Goal: Task Accomplishment & Management: Use online tool/utility

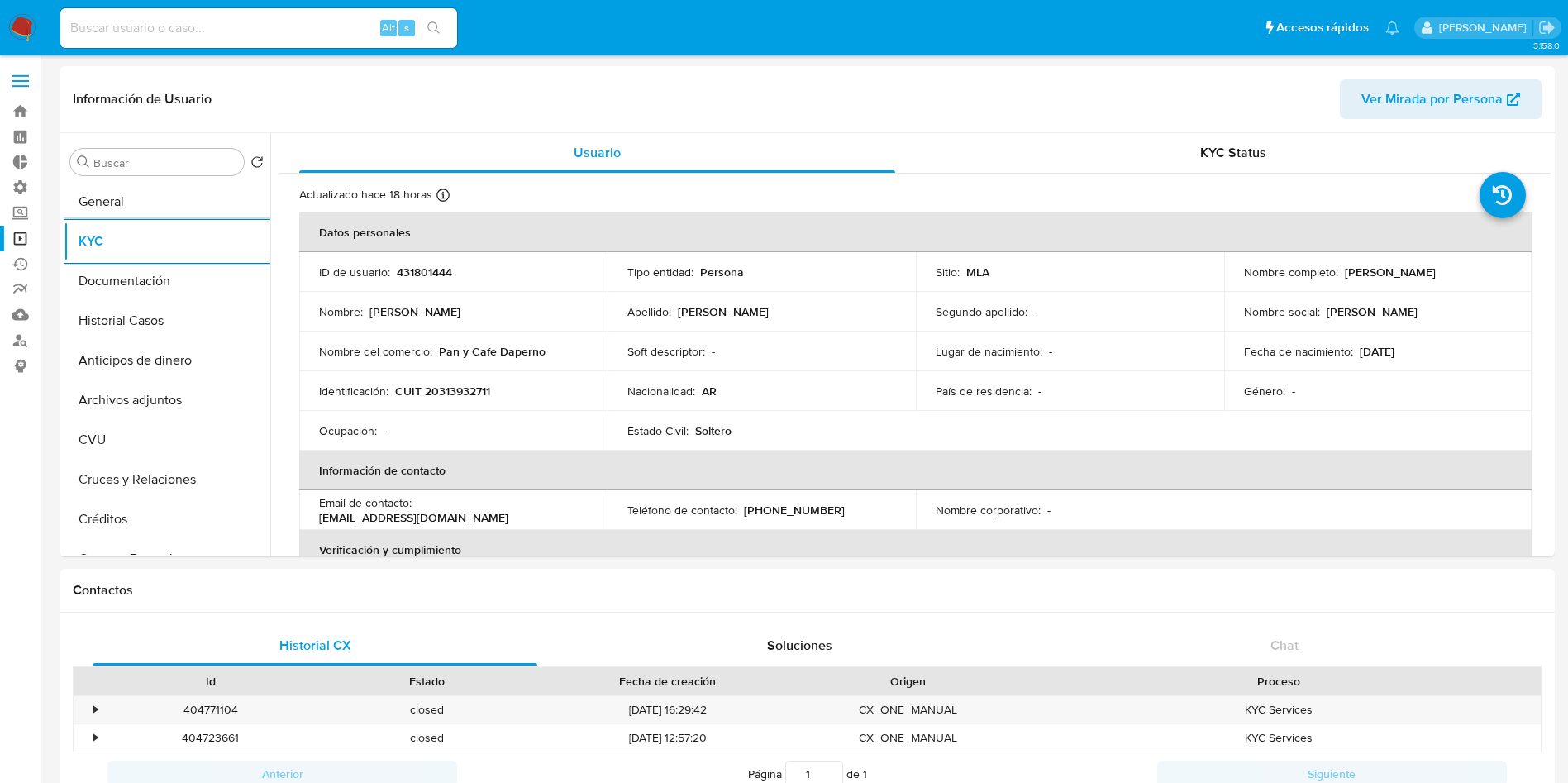
select select "10"
click at [16, 239] on link "Operaciones masivas" at bounding box center [98, 238] width 197 height 26
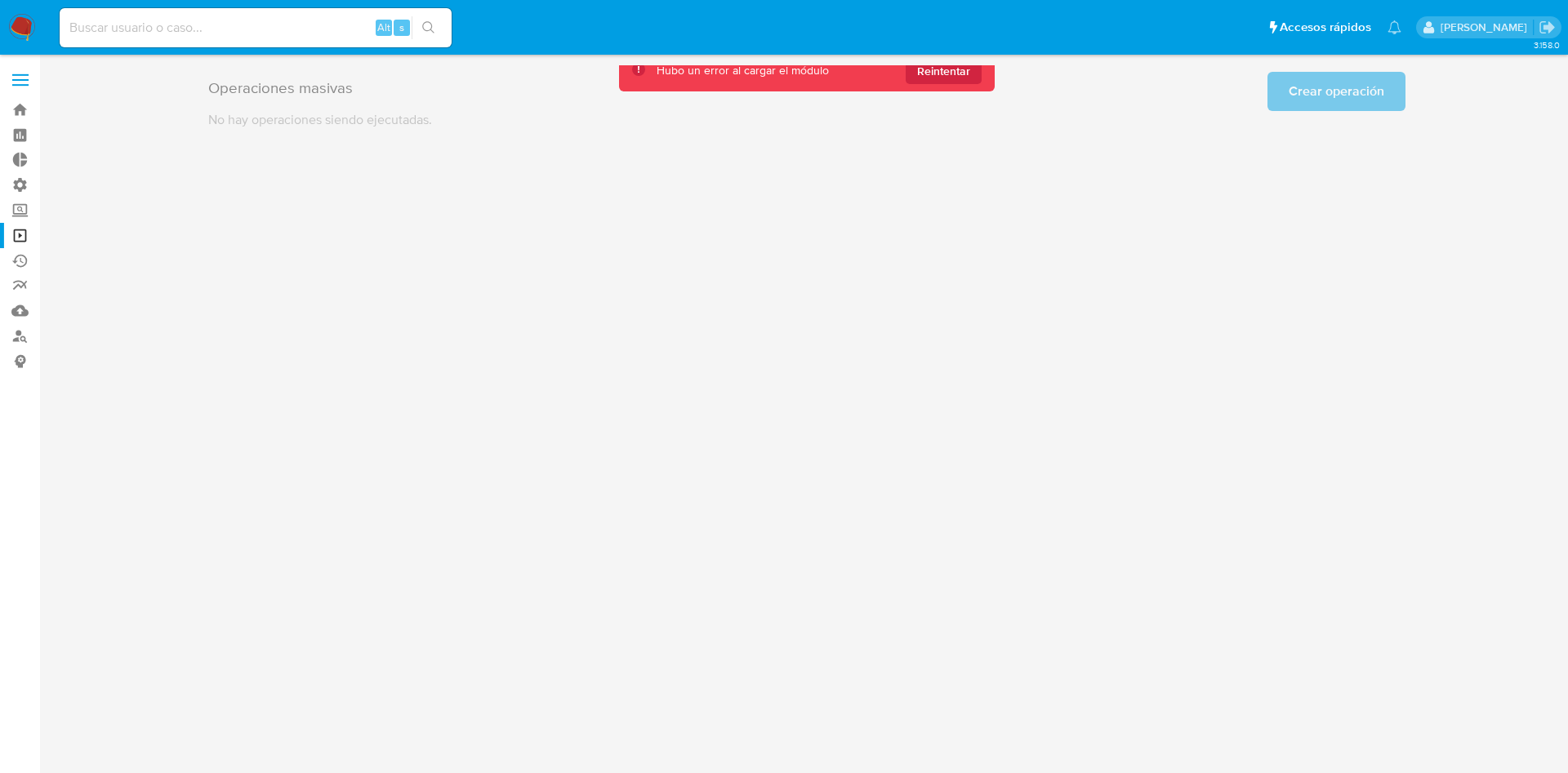
click at [286, 25] on input at bounding box center [256, 27] width 392 height 22
paste input "flmZgerQy3aKL9YoYSsBNwWu"
type input "flmZgerQy3aKL9YoYSsBNwWu"
click at [439, 25] on button "search-icon" at bounding box center [429, 27] width 33 height 23
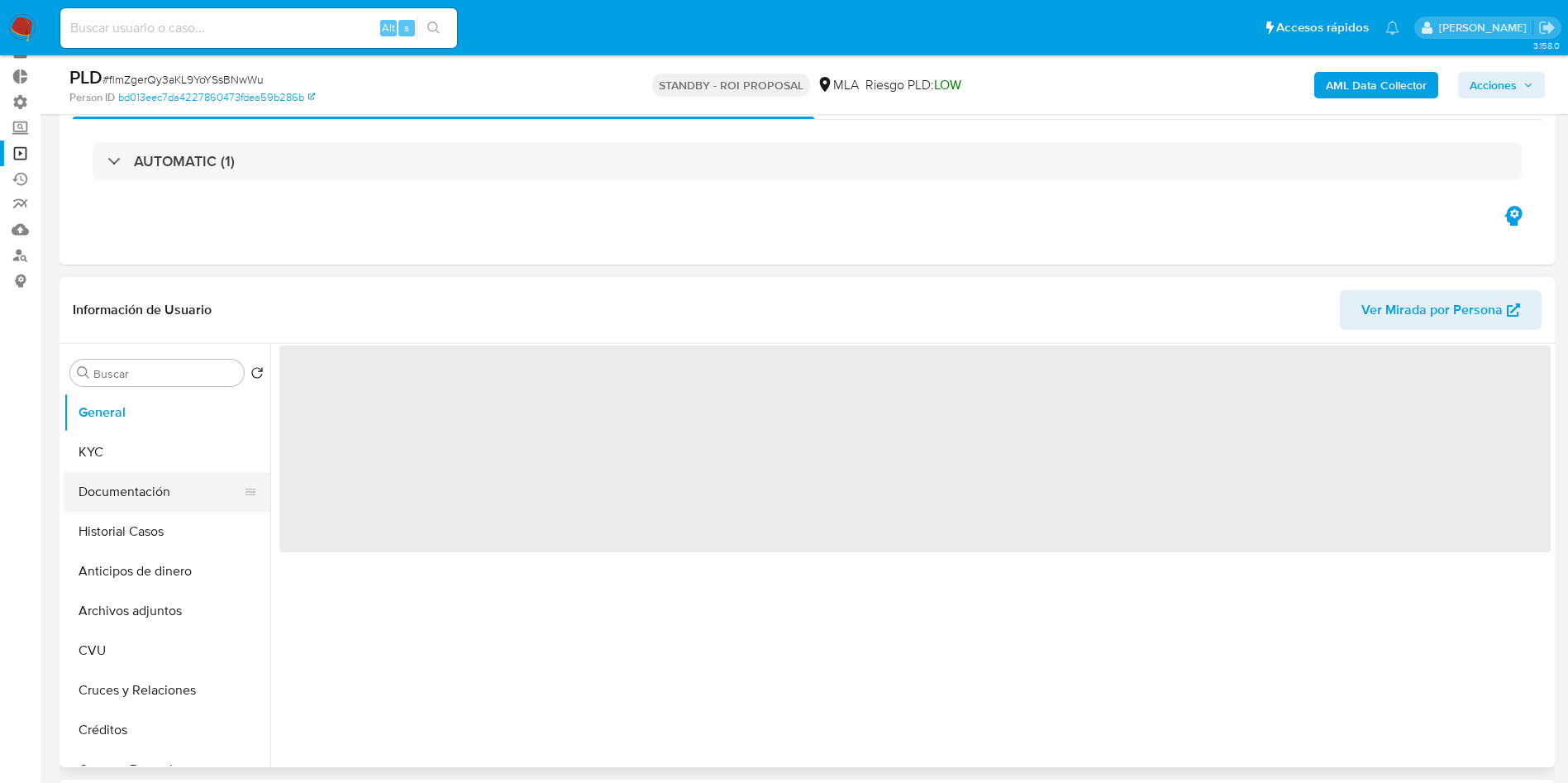
scroll to position [124, 0]
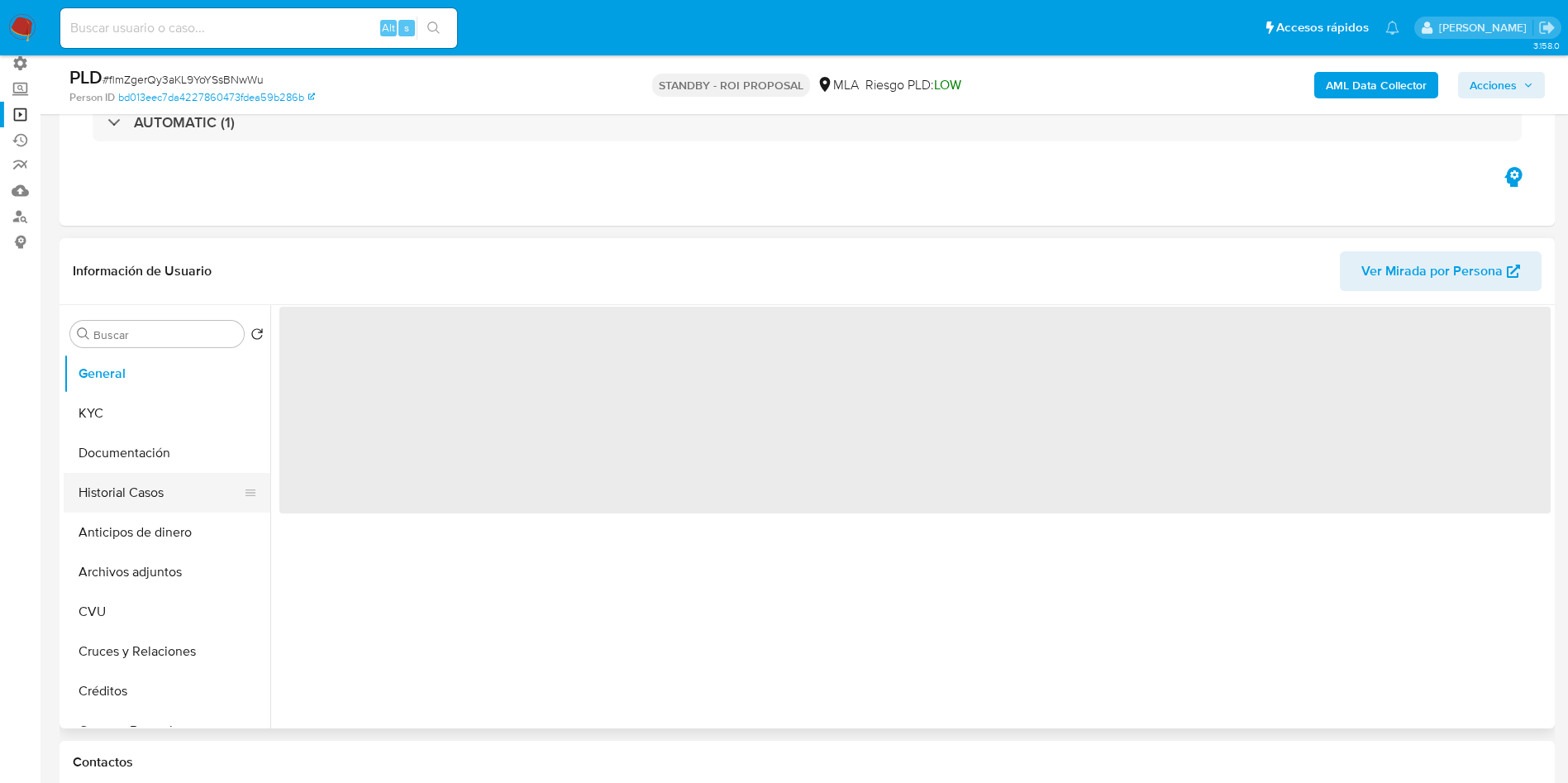
click at [112, 499] on button "Historial Casos" at bounding box center [160, 493] width 194 height 40
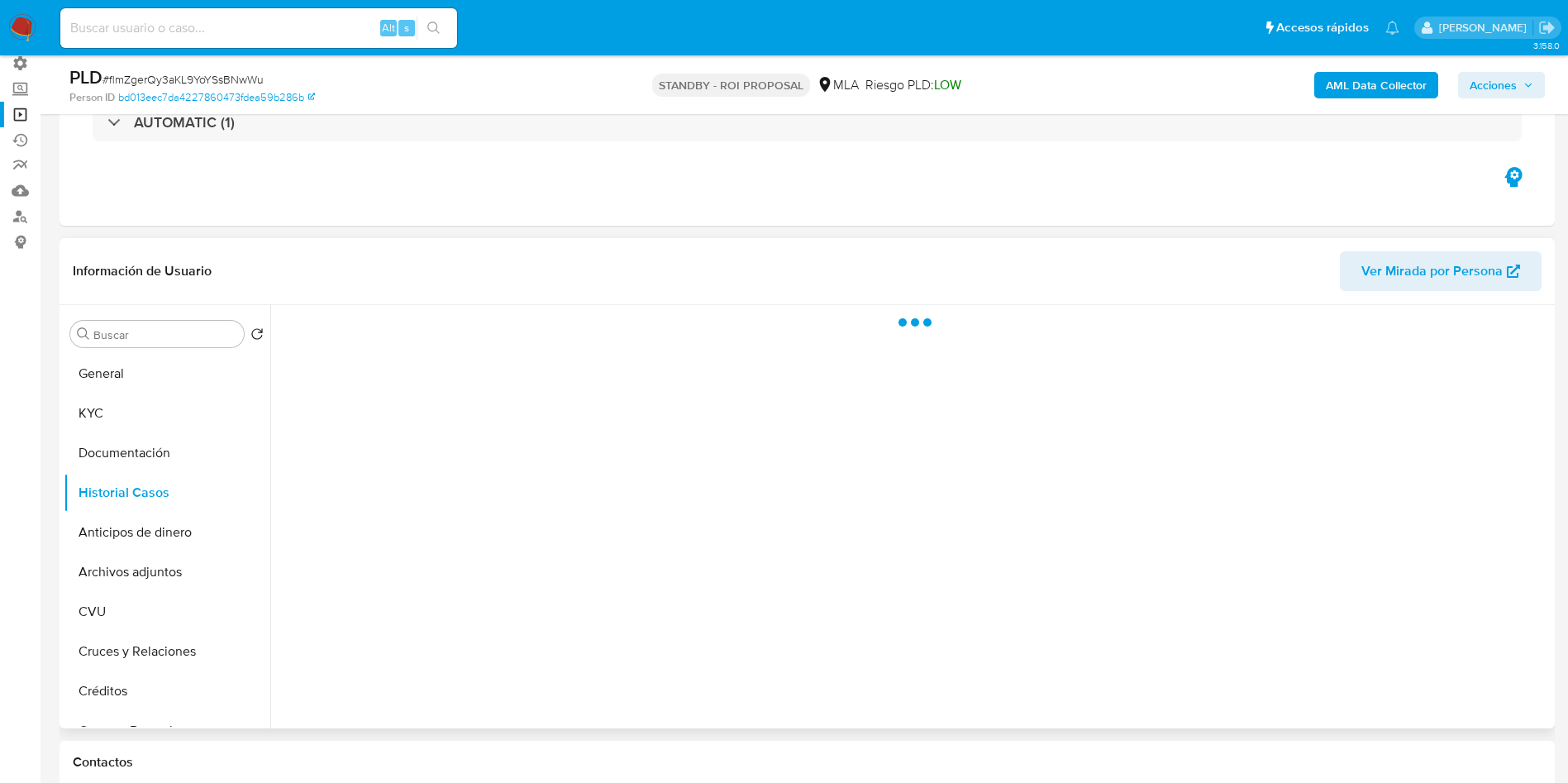
select select "10"
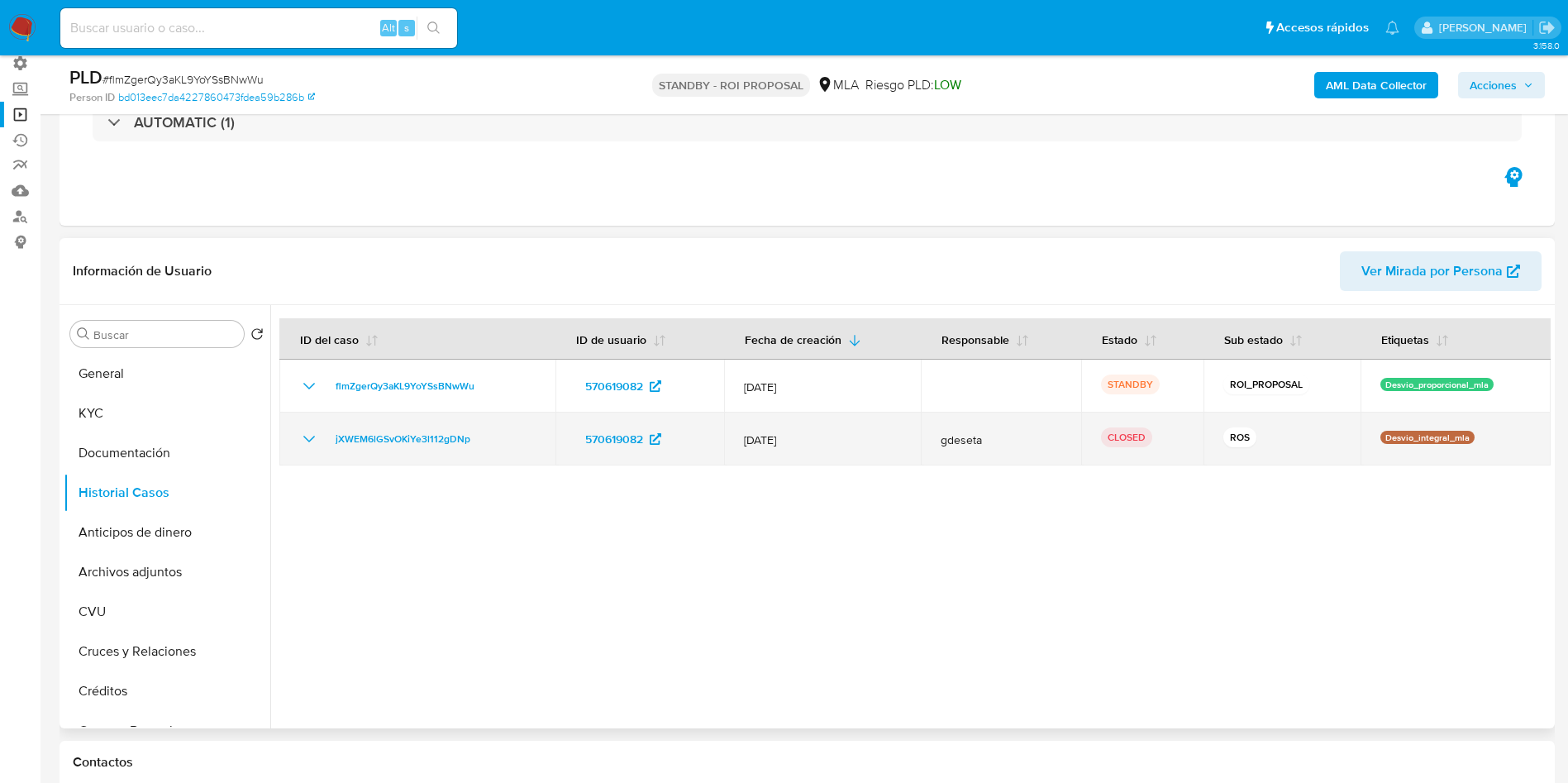
click at [308, 437] on icon "Mostrar/Ocultar" at bounding box center [309, 439] width 20 height 20
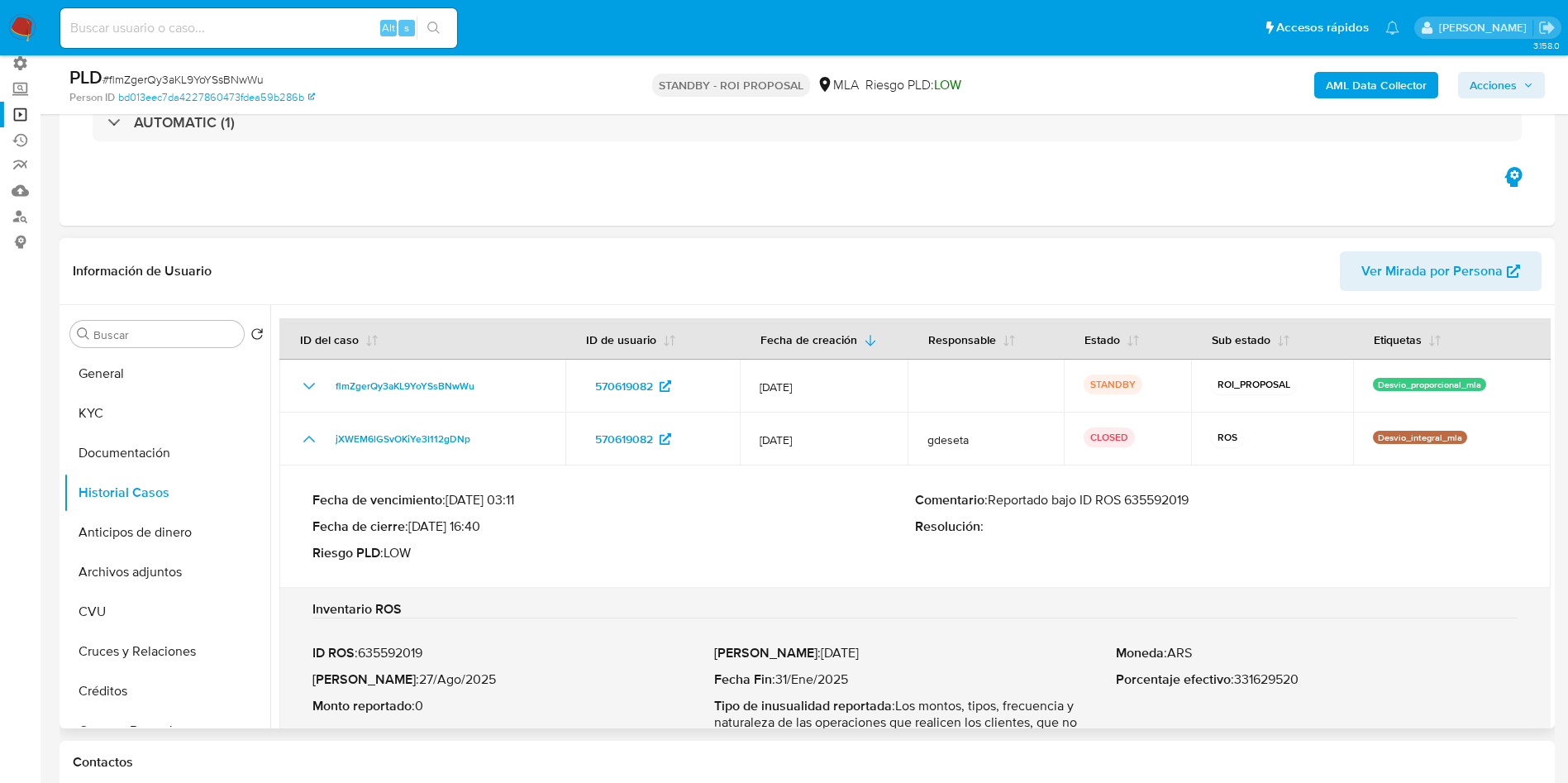
click at [1167, 500] on p "Comentario : Reportado bajo ID ROS 635592019" at bounding box center [1216, 500] width 603 height 17
click at [277, 33] on input at bounding box center [259, 28] width 397 height 22
paste input "gVp20fuZcCVROozbcthzYI68"
type input "gVp20fuZcCVROozbcthzYI68"
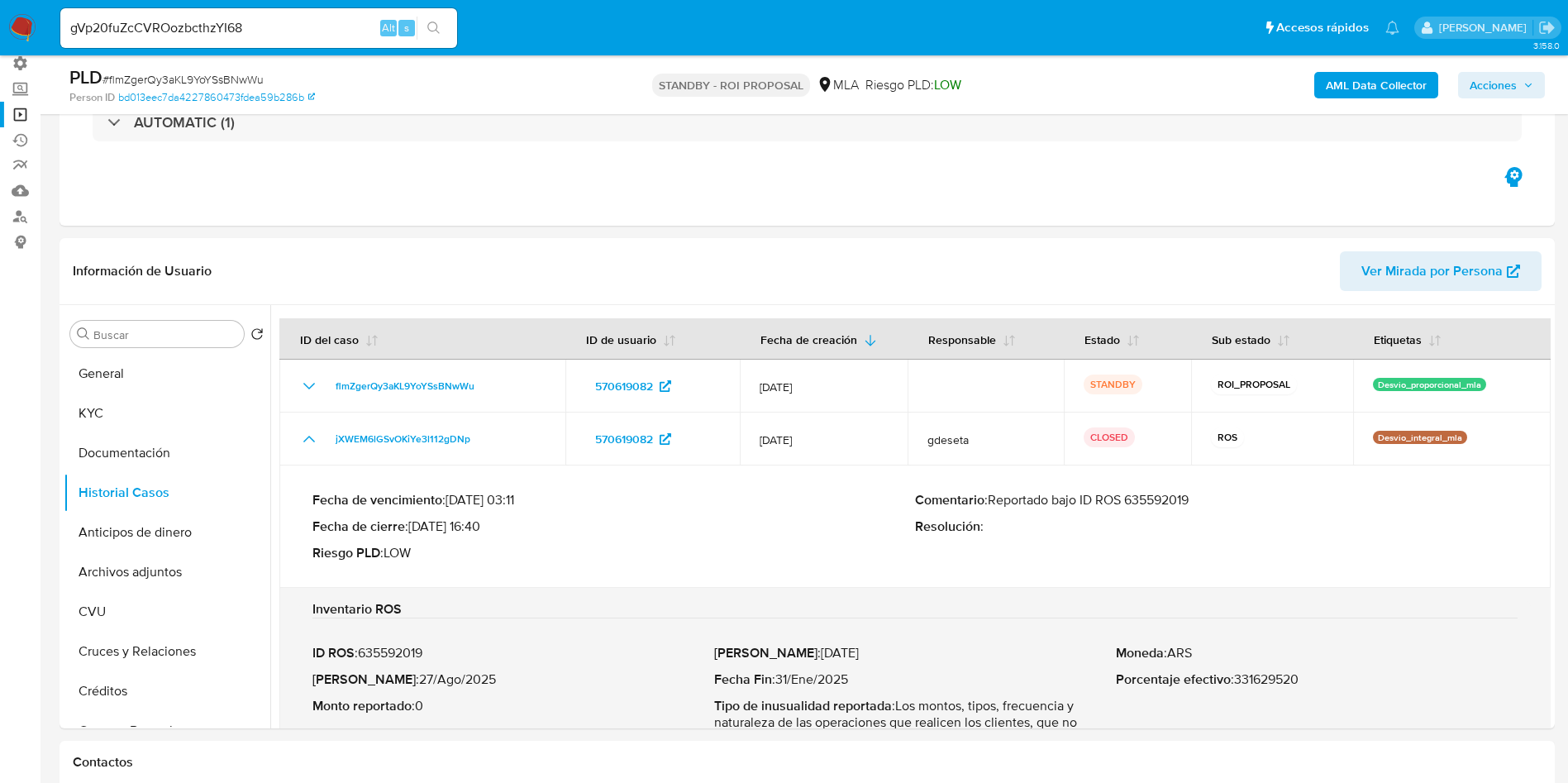
click at [443, 43] on div "gVp20fuZcCVROozbcthzYI68 Alt s" at bounding box center [259, 28] width 397 height 40
click at [441, 25] on icon "search-icon" at bounding box center [433, 28] width 13 height 13
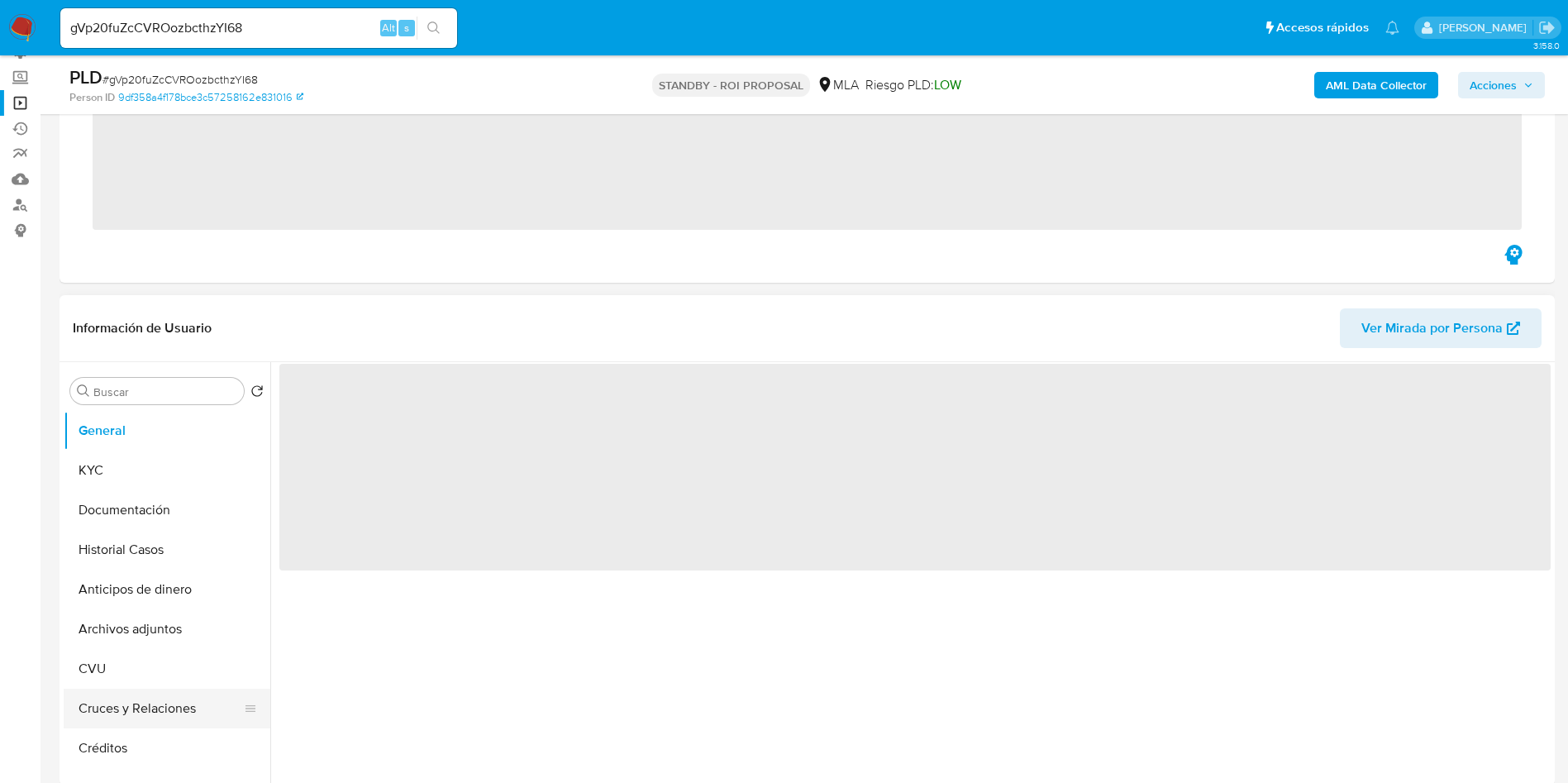
scroll to position [248, 0]
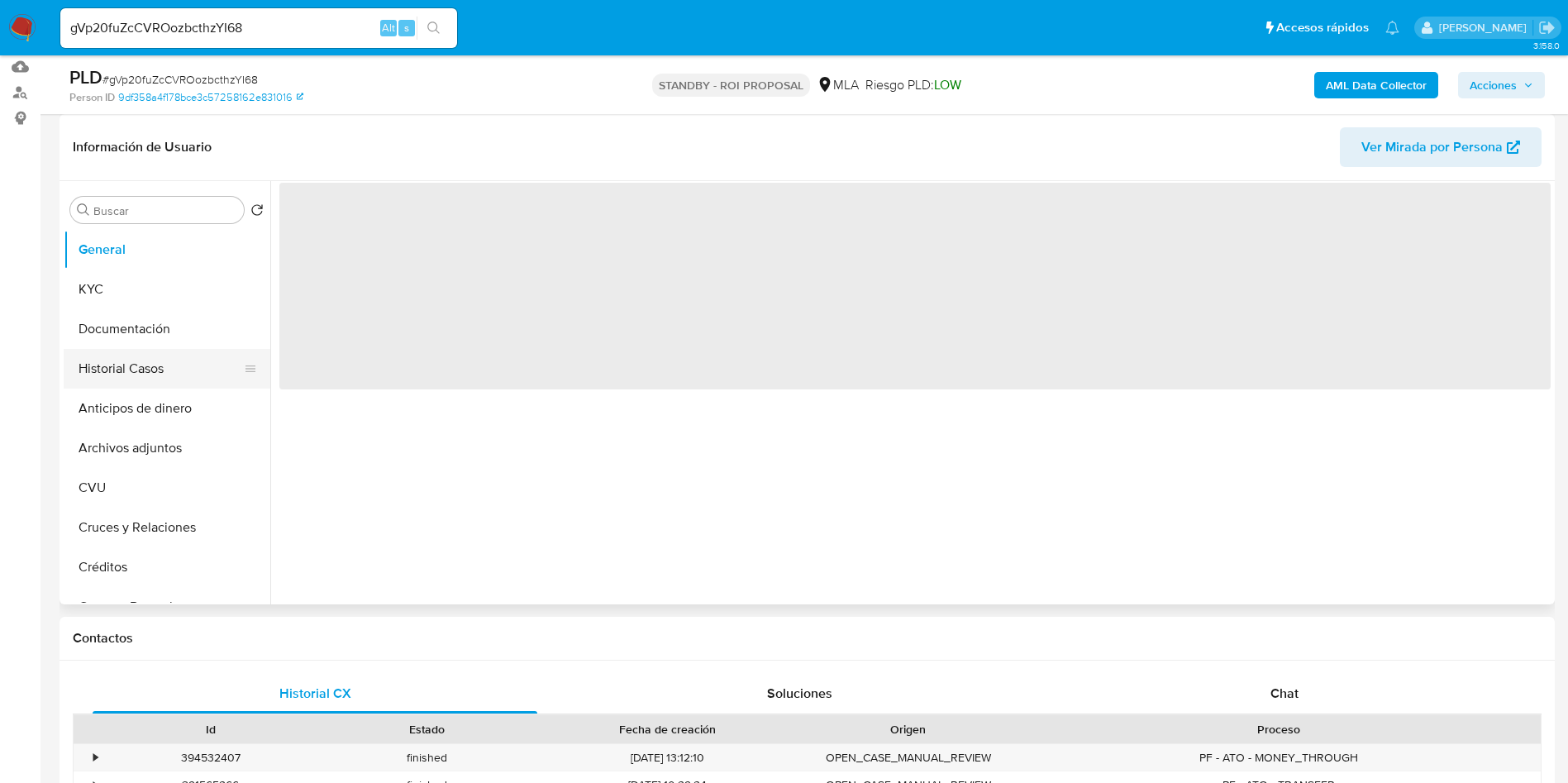
click at [124, 371] on button "Historial Casos" at bounding box center [160, 369] width 194 height 40
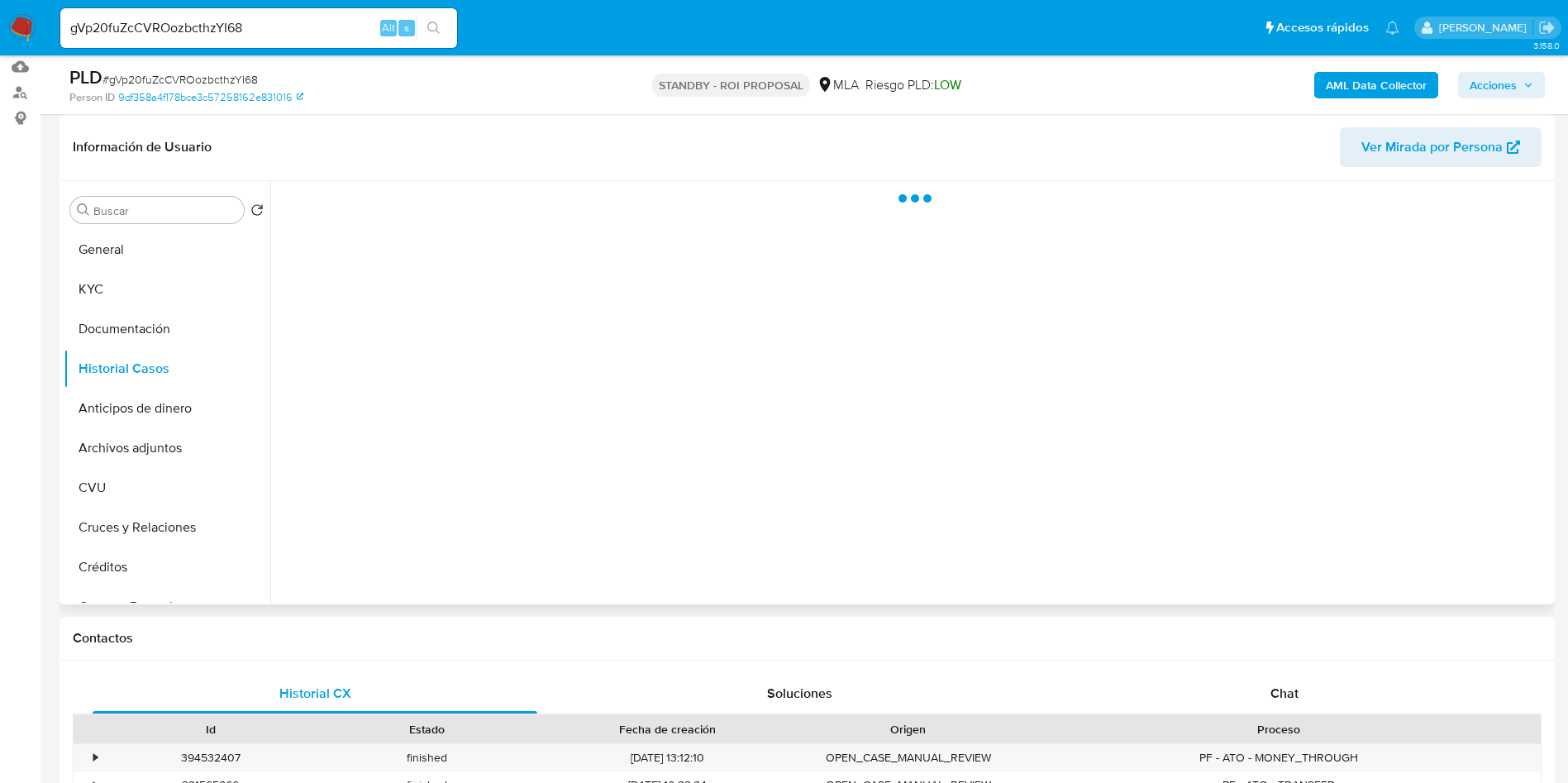
select select "10"
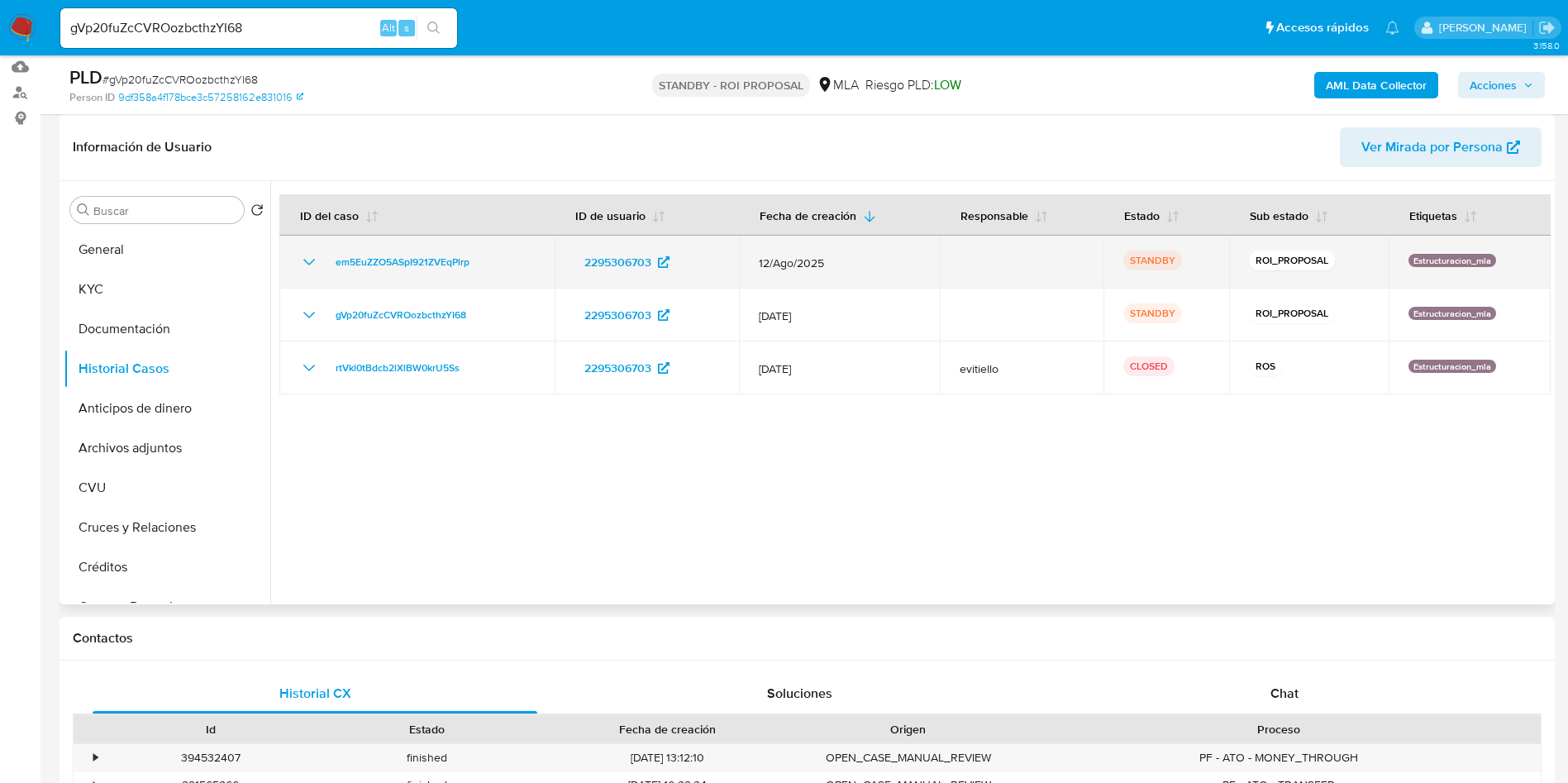
click at [314, 261] on icon "Mostrar/Ocultar" at bounding box center [309, 262] width 20 height 20
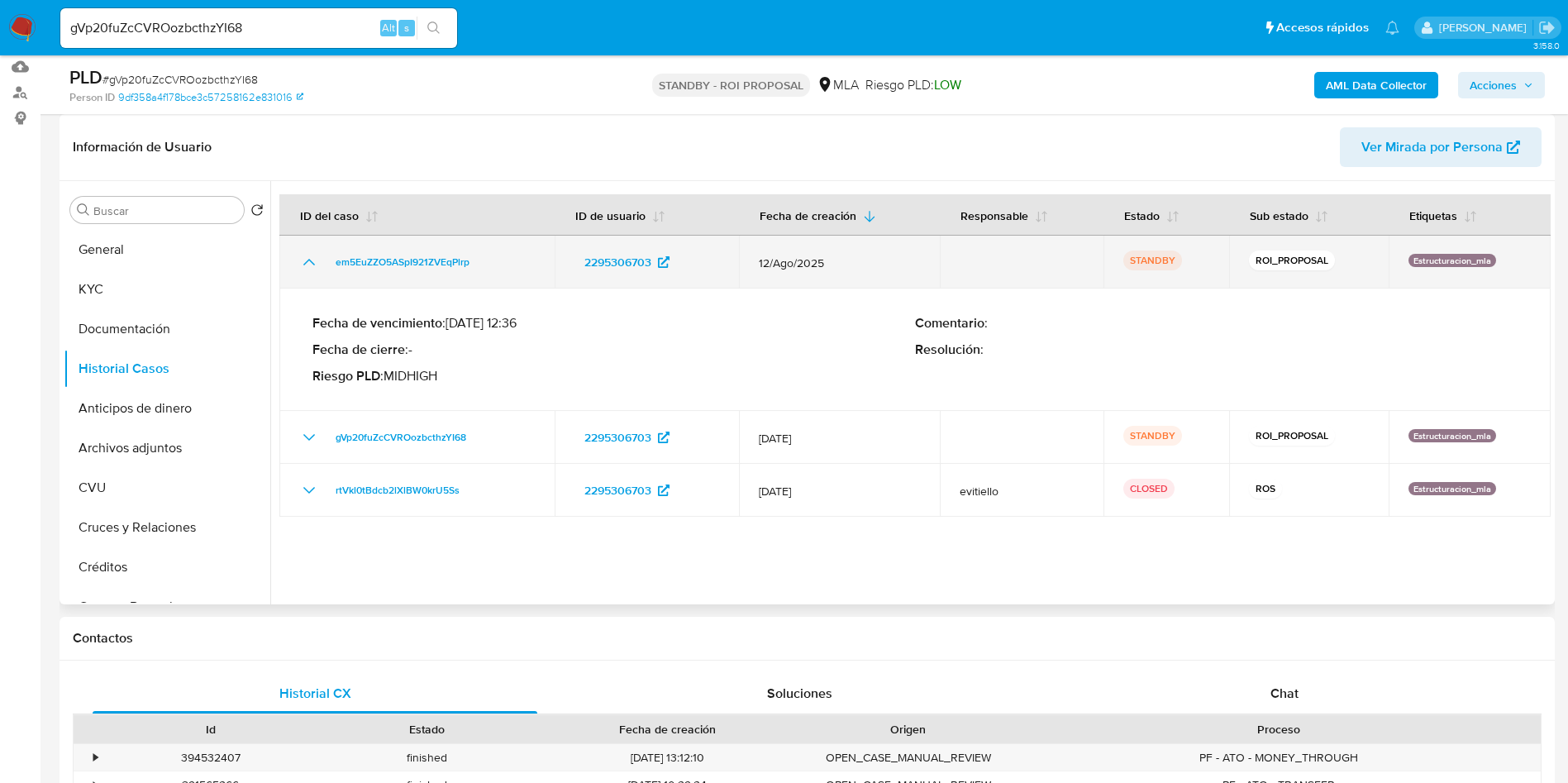
click at [314, 261] on icon "Mostrar/Ocultar" at bounding box center [309, 262] width 20 height 20
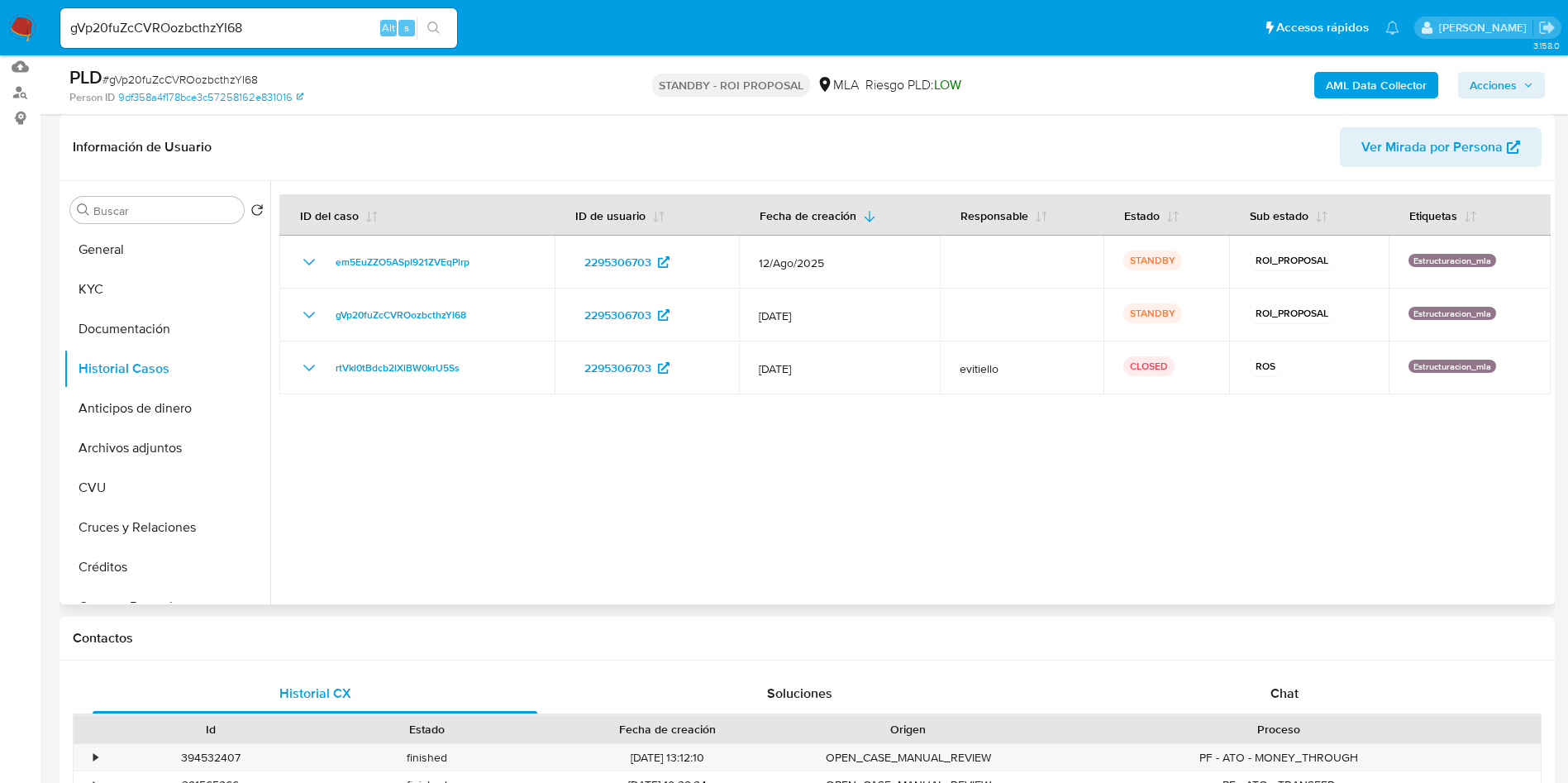
scroll to position [0, 0]
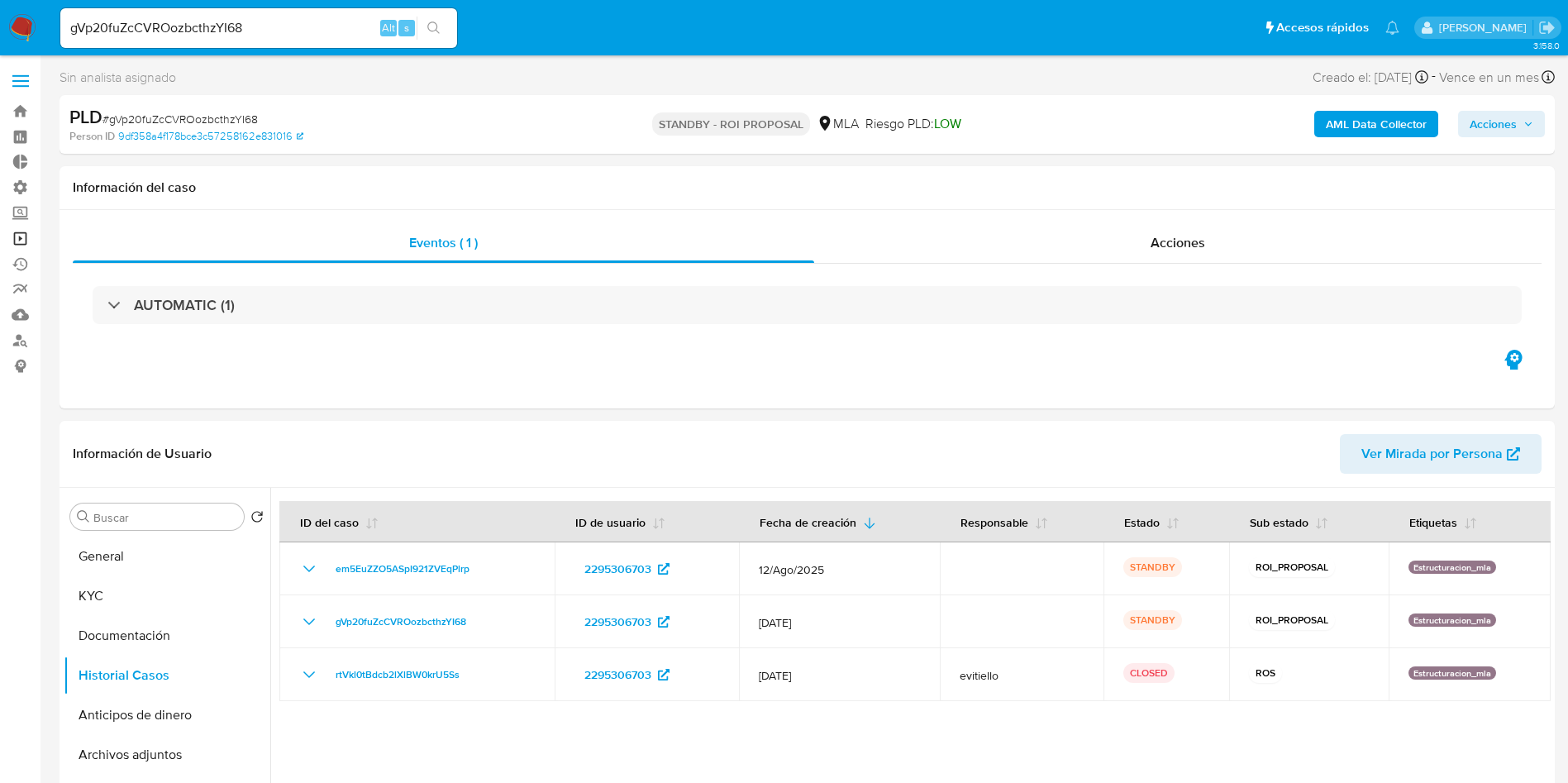
click at [25, 236] on link "Operaciones masivas" at bounding box center [98, 238] width 197 height 26
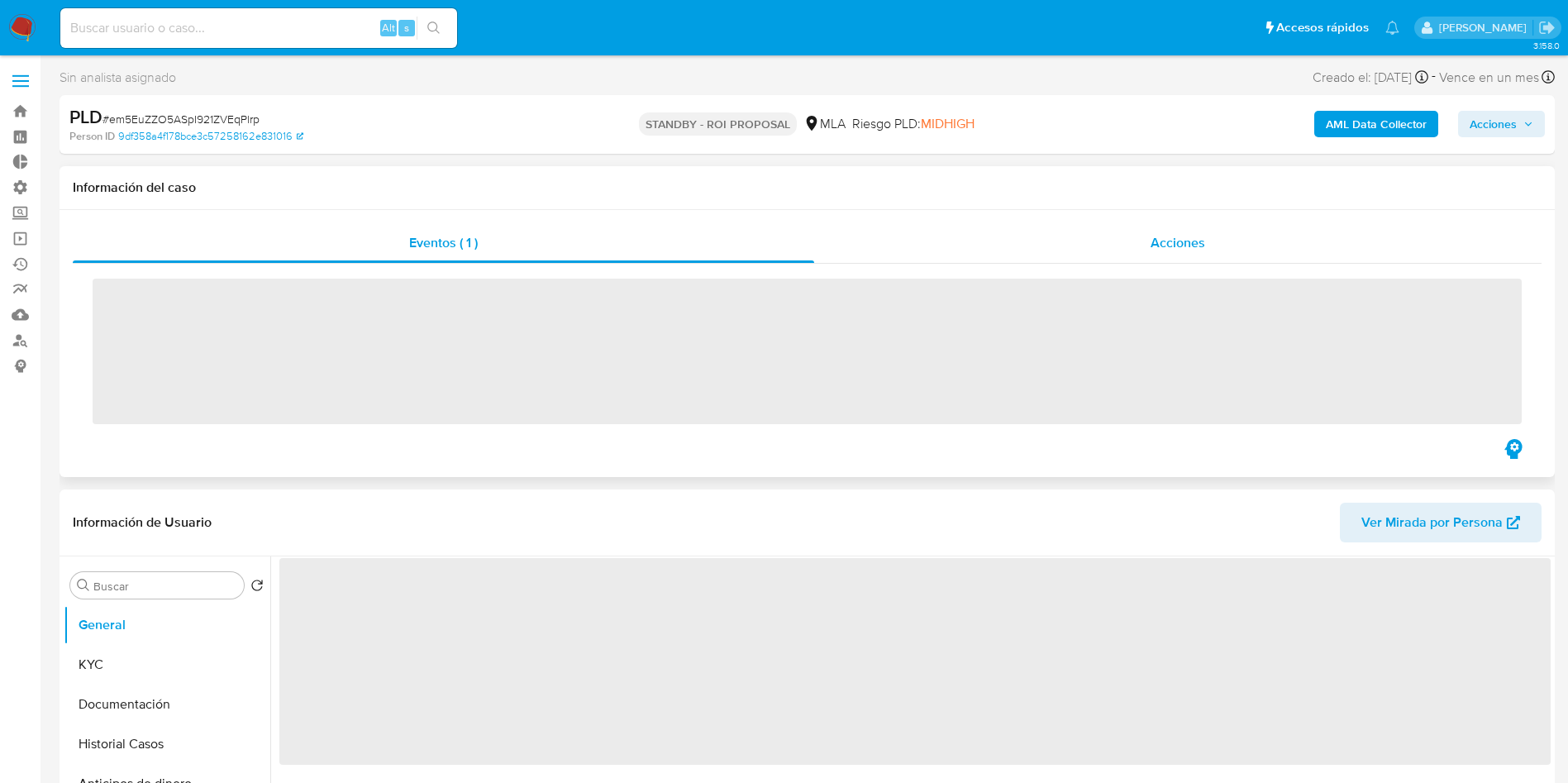
click at [1212, 242] on div "Acciones" at bounding box center [1178, 243] width 728 height 40
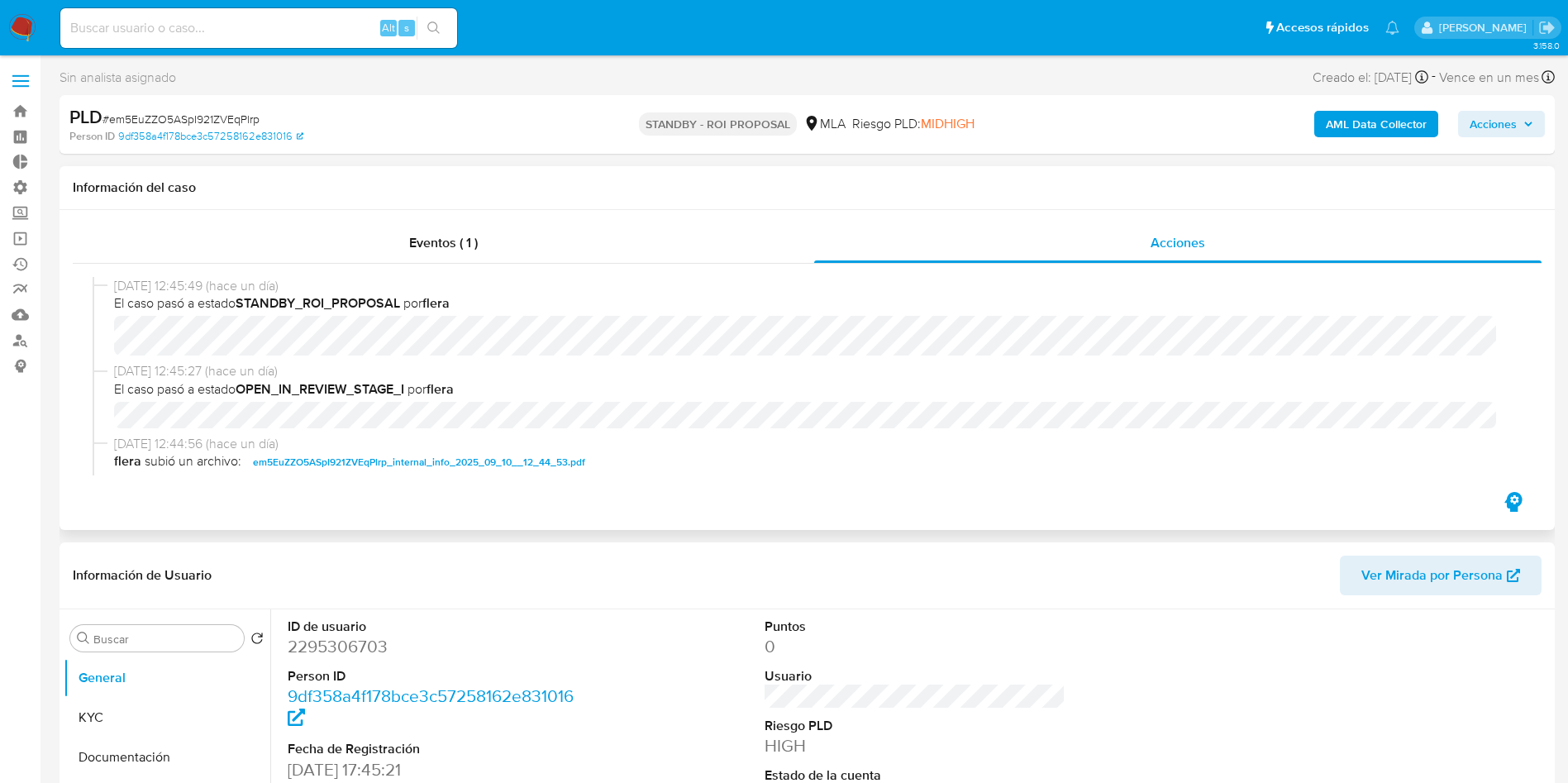
select select "10"
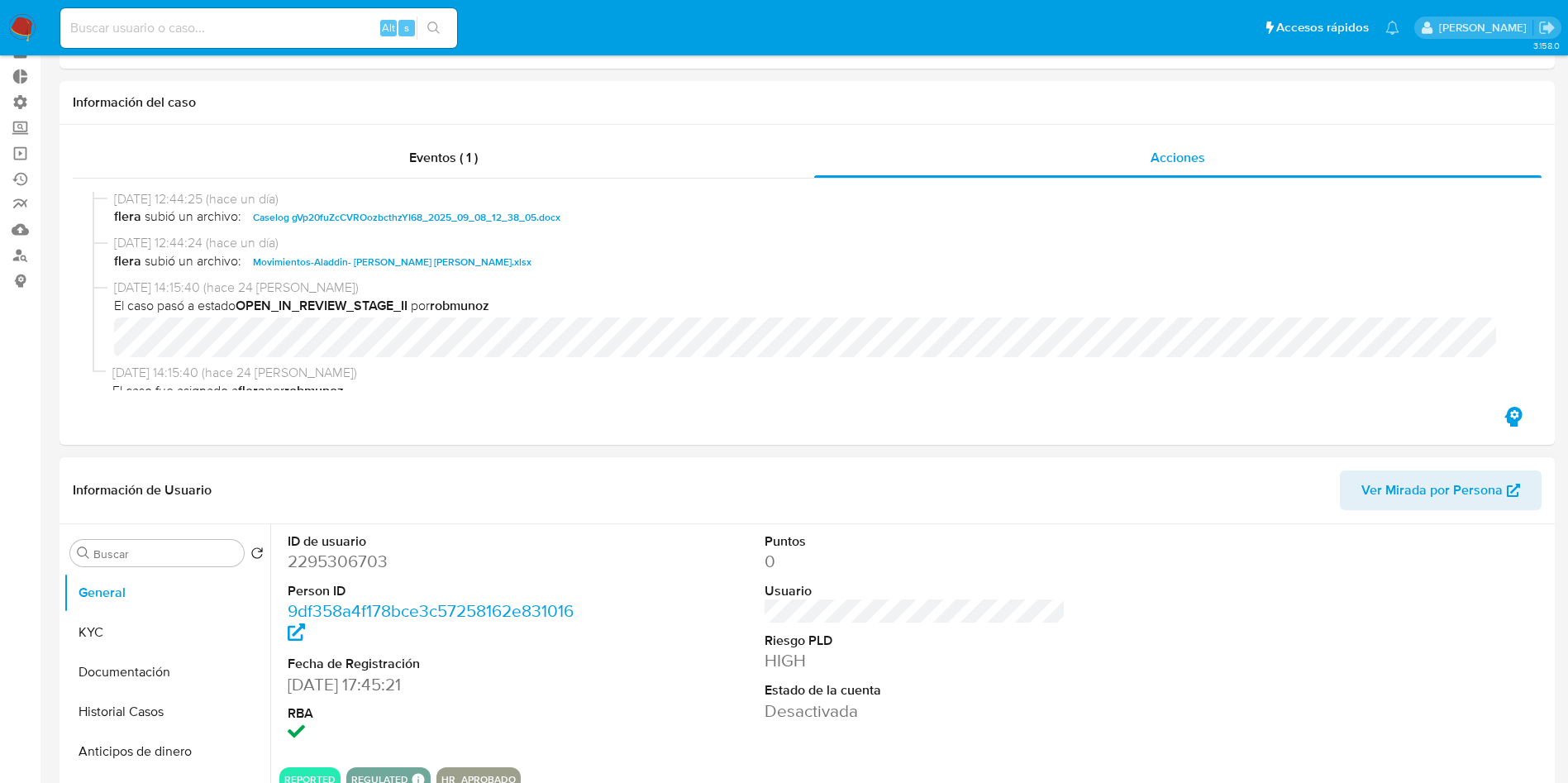
scroll to position [124, 0]
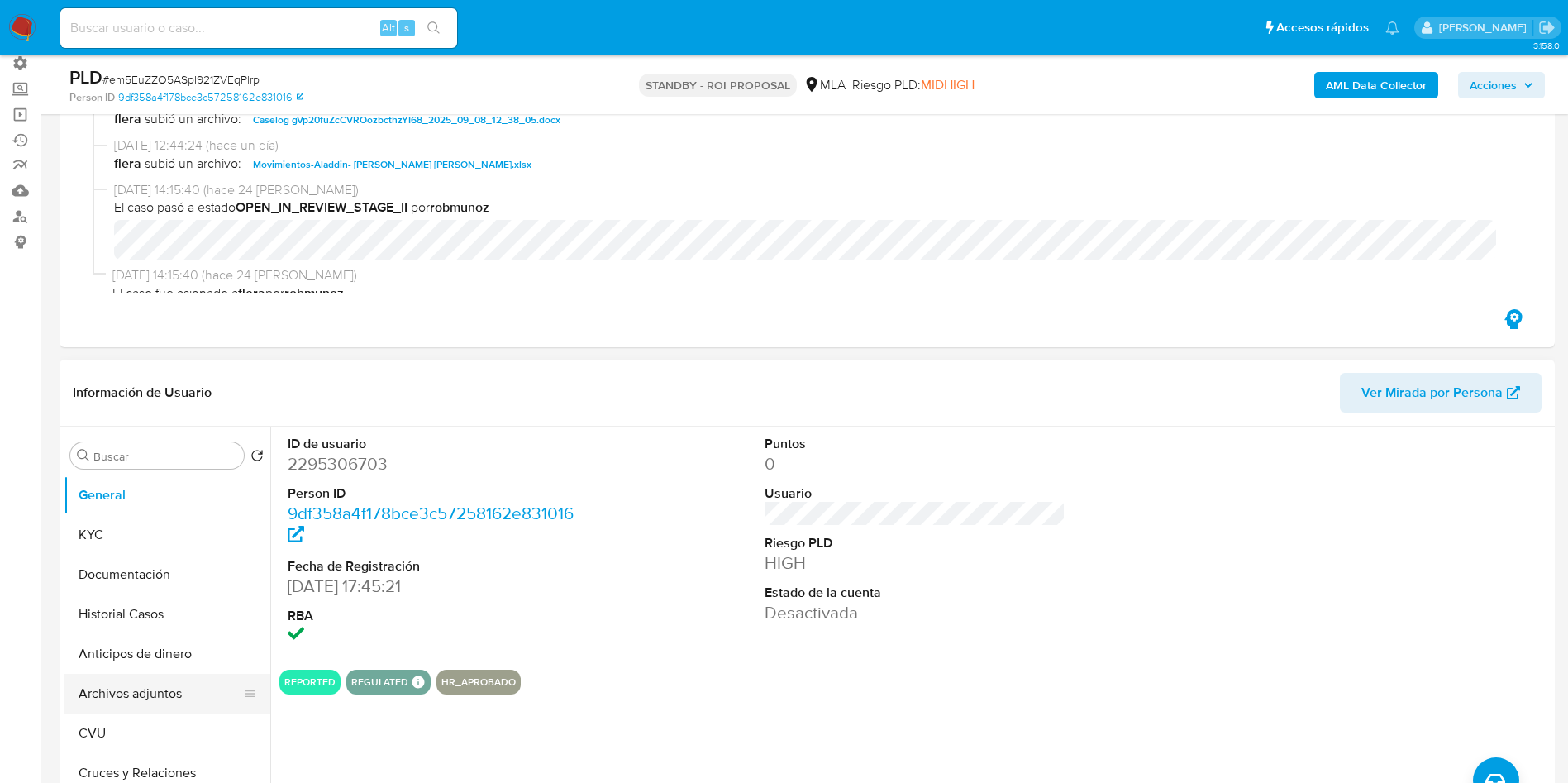
click at [127, 692] on button "Archivos adjuntos" at bounding box center [160, 694] width 194 height 40
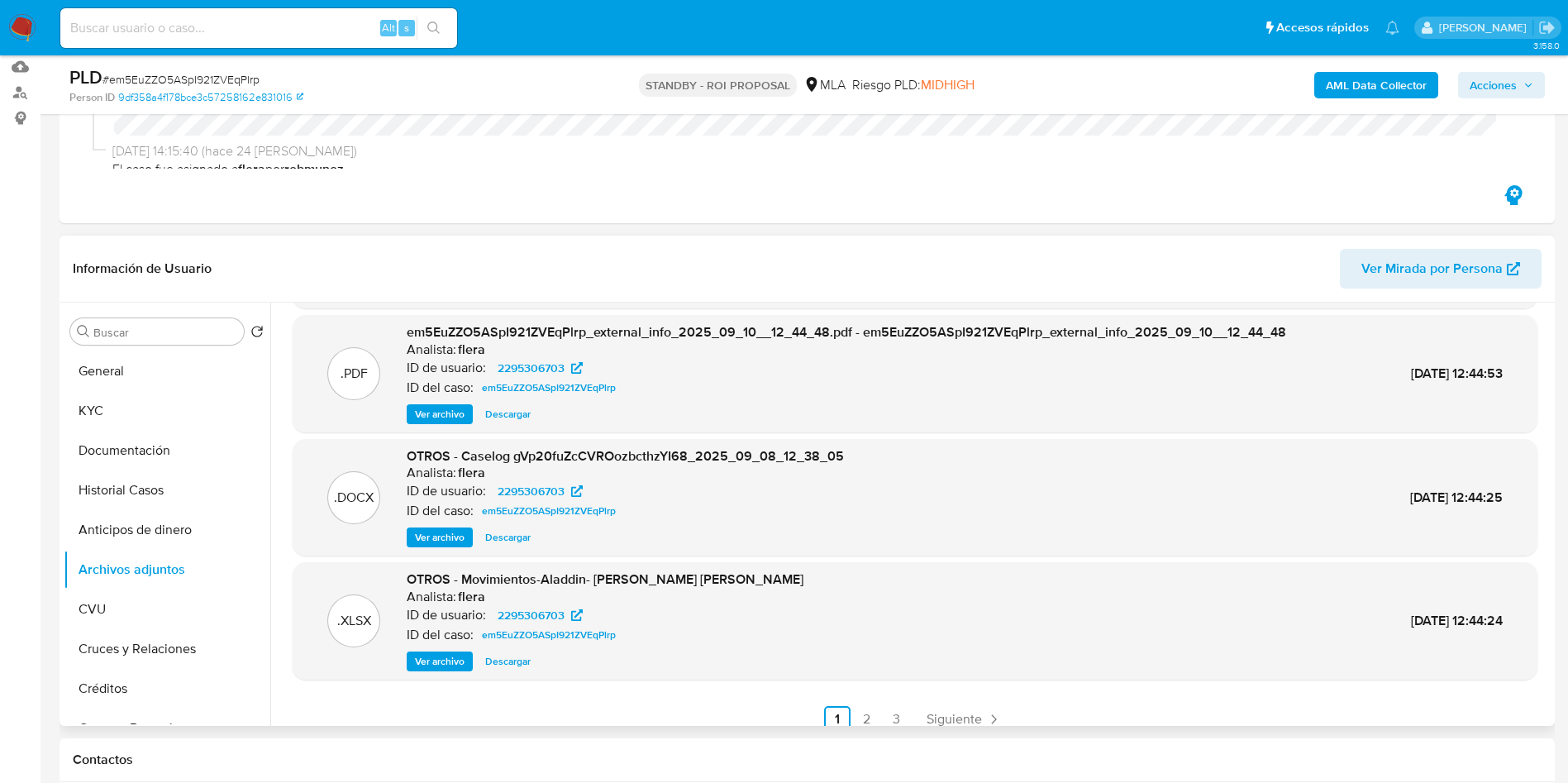
click at [435, 541] on span "Ver archivo" at bounding box center [440, 538] width 50 height 17
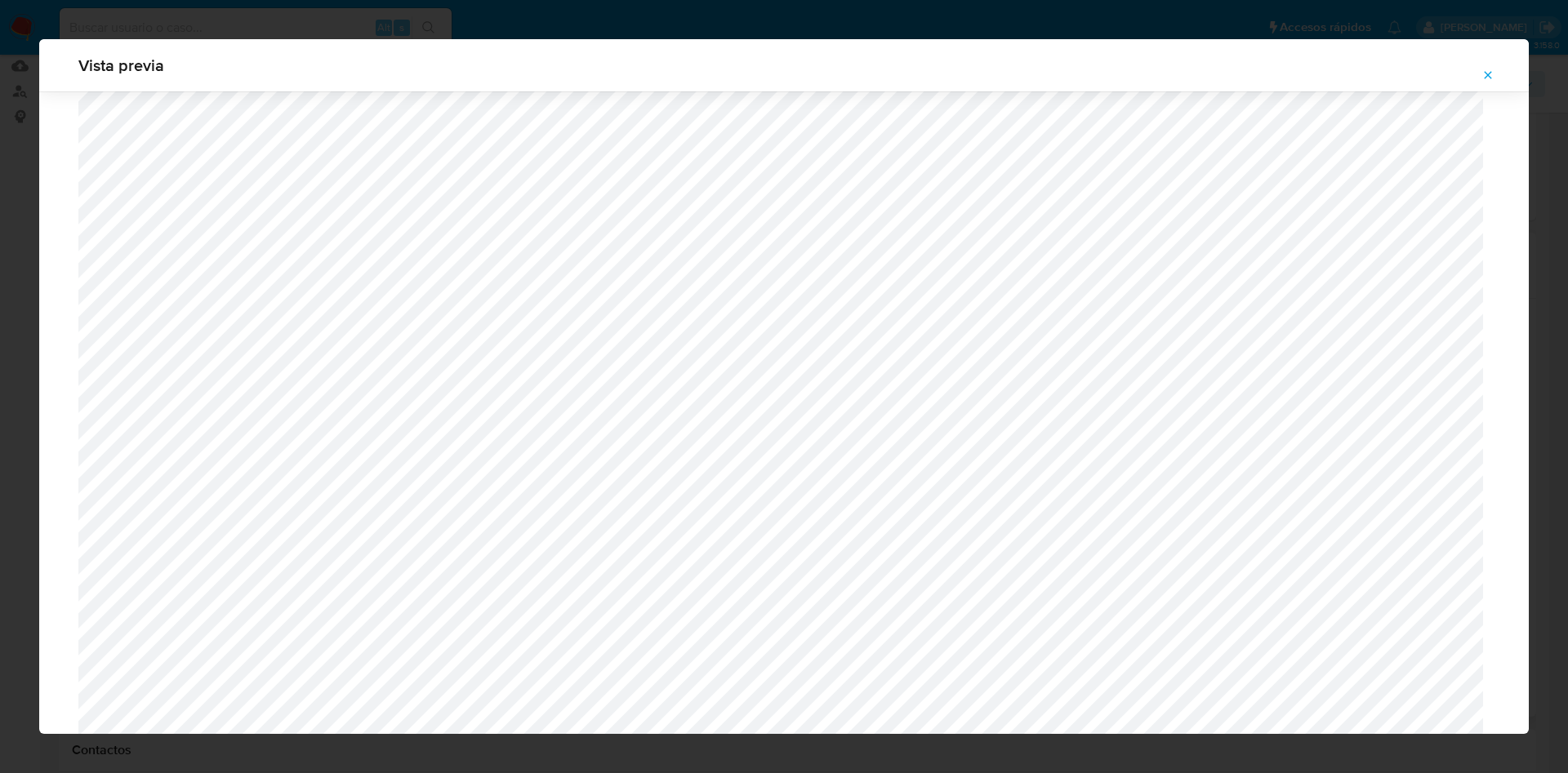
scroll to position [335, 0]
click at [1485, 75] on icon "Attachment preview" at bounding box center [1488, 75] width 13 height 13
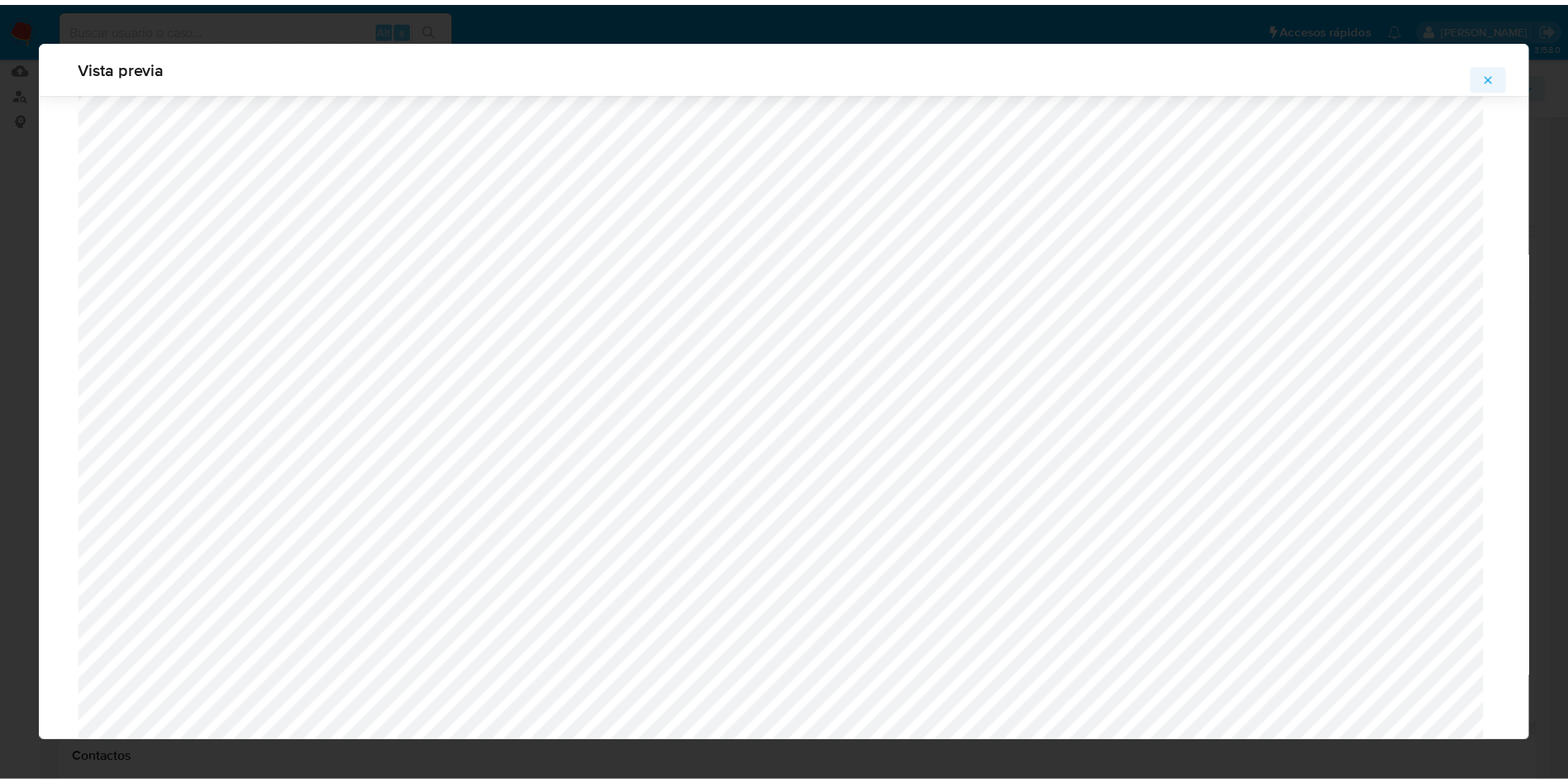
scroll to position [0, 0]
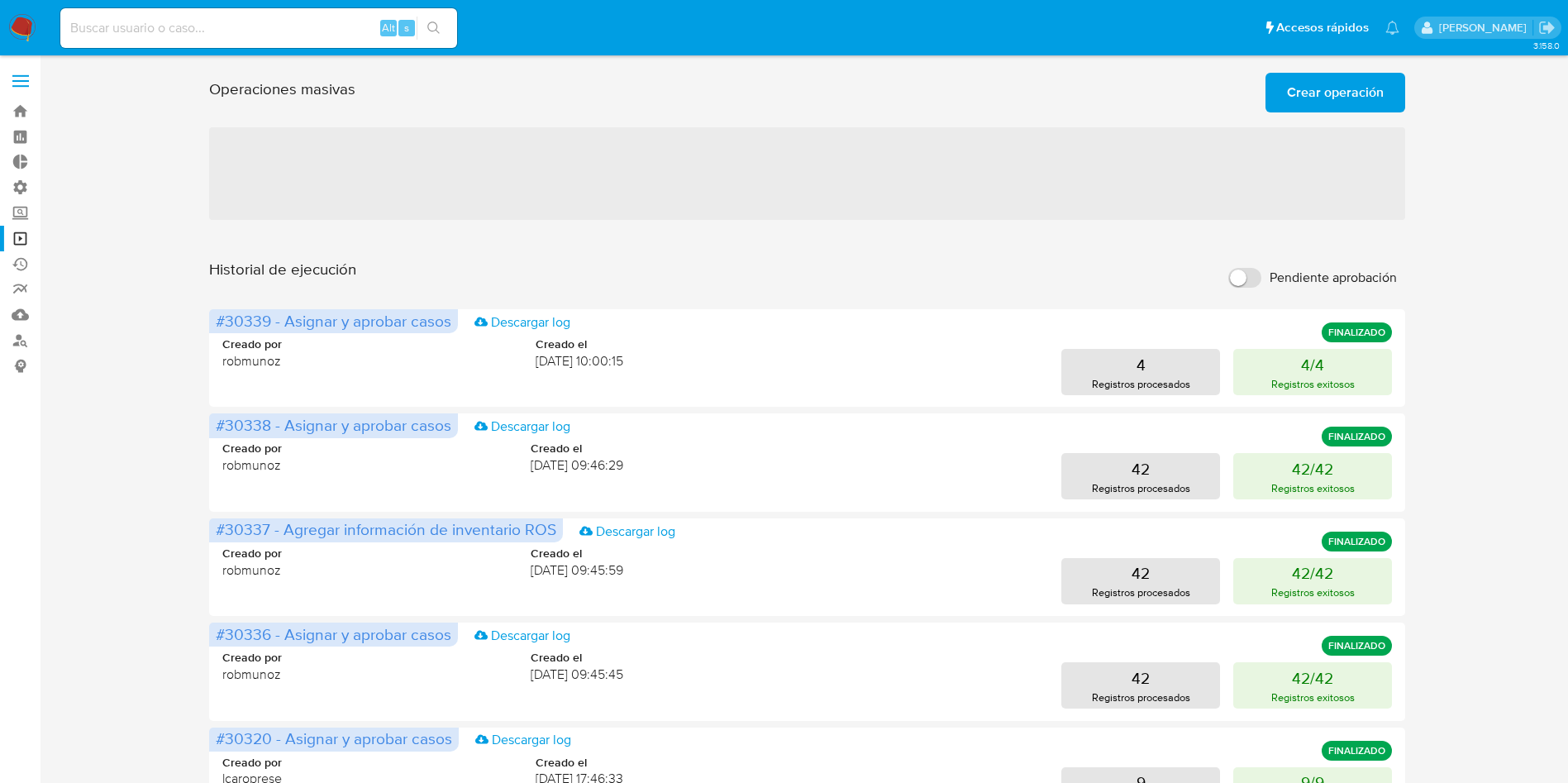
click at [1375, 96] on span "Crear operación" at bounding box center [1335, 92] width 96 height 37
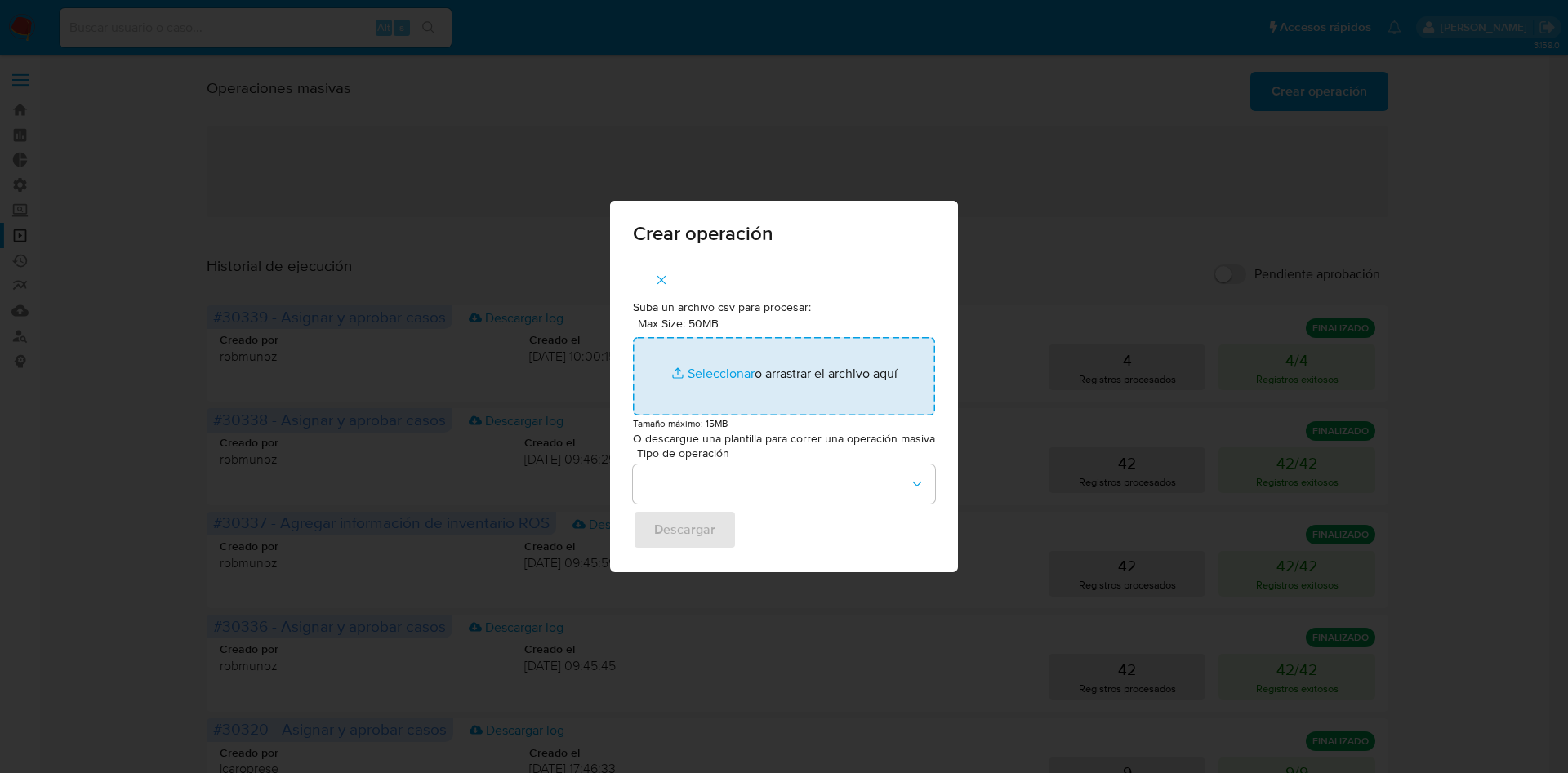
click at [755, 378] on input "Max Size: 50MB Seleccionar archivos" at bounding box center [784, 377] width 302 height 78
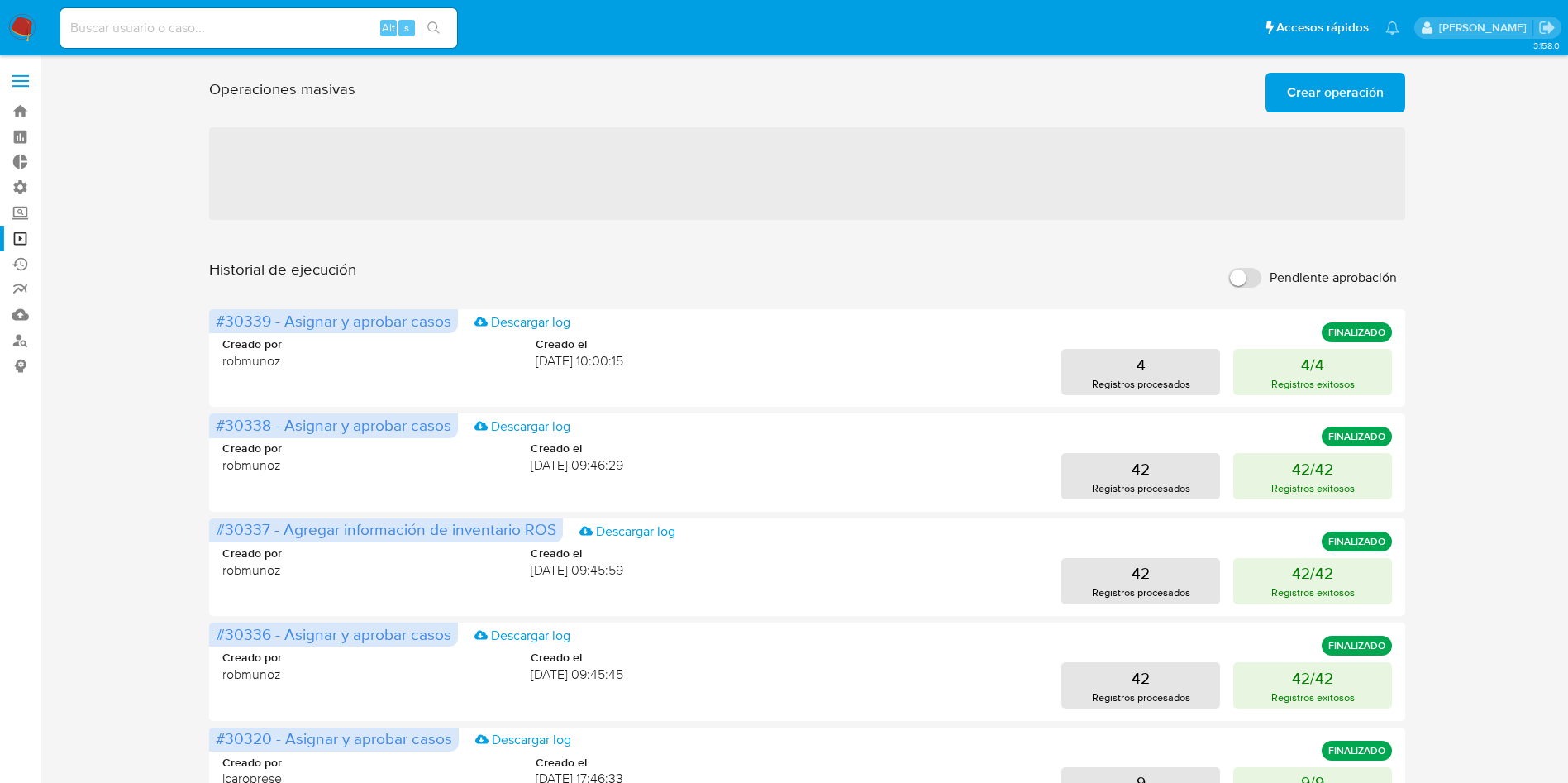
click at [1315, 96] on span "Crear operación" at bounding box center [1335, 92] width 96 height 37
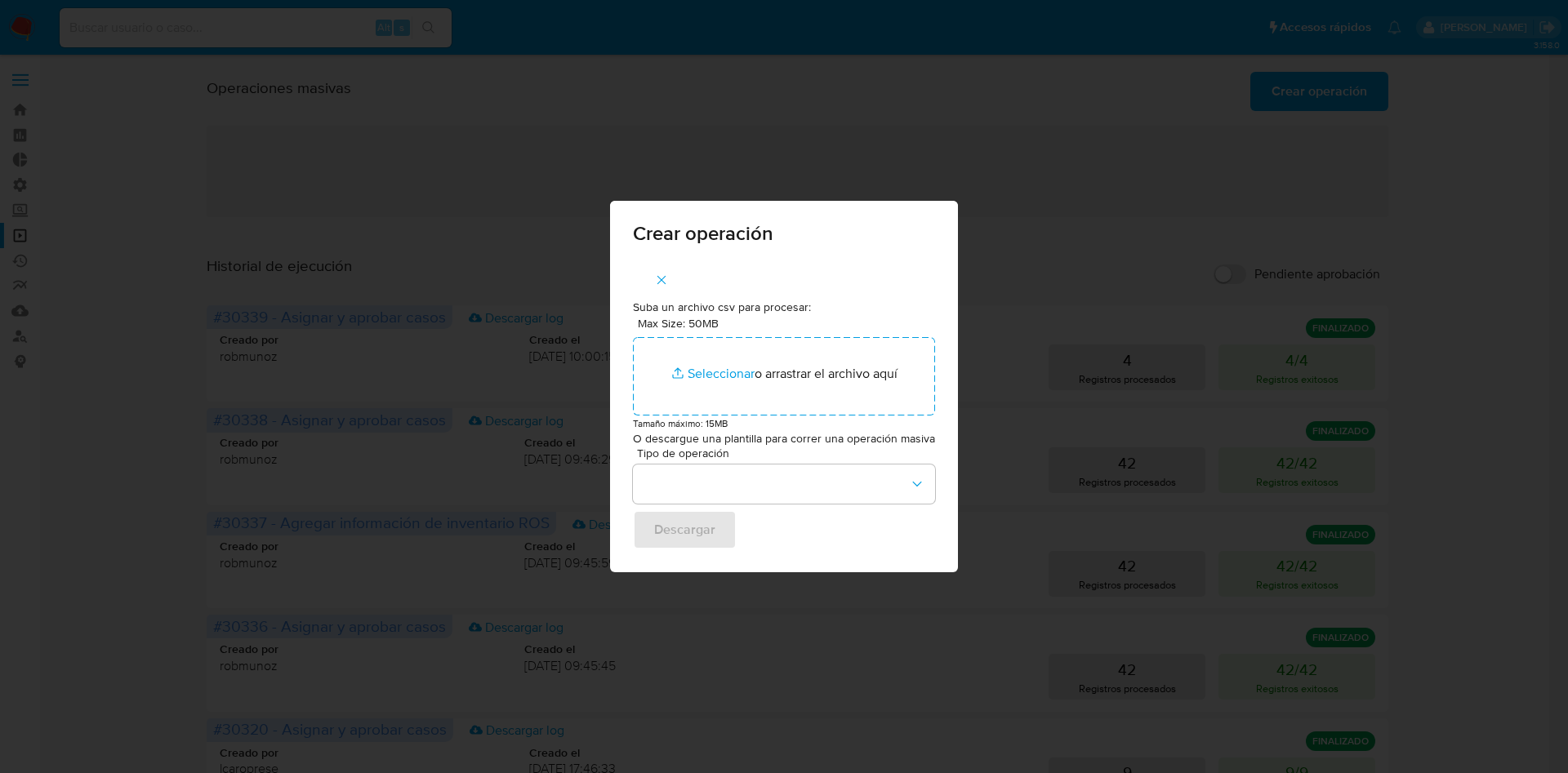
click at [660, 283] on icon "button" at bounding box center [661, 280] width 9 height 9
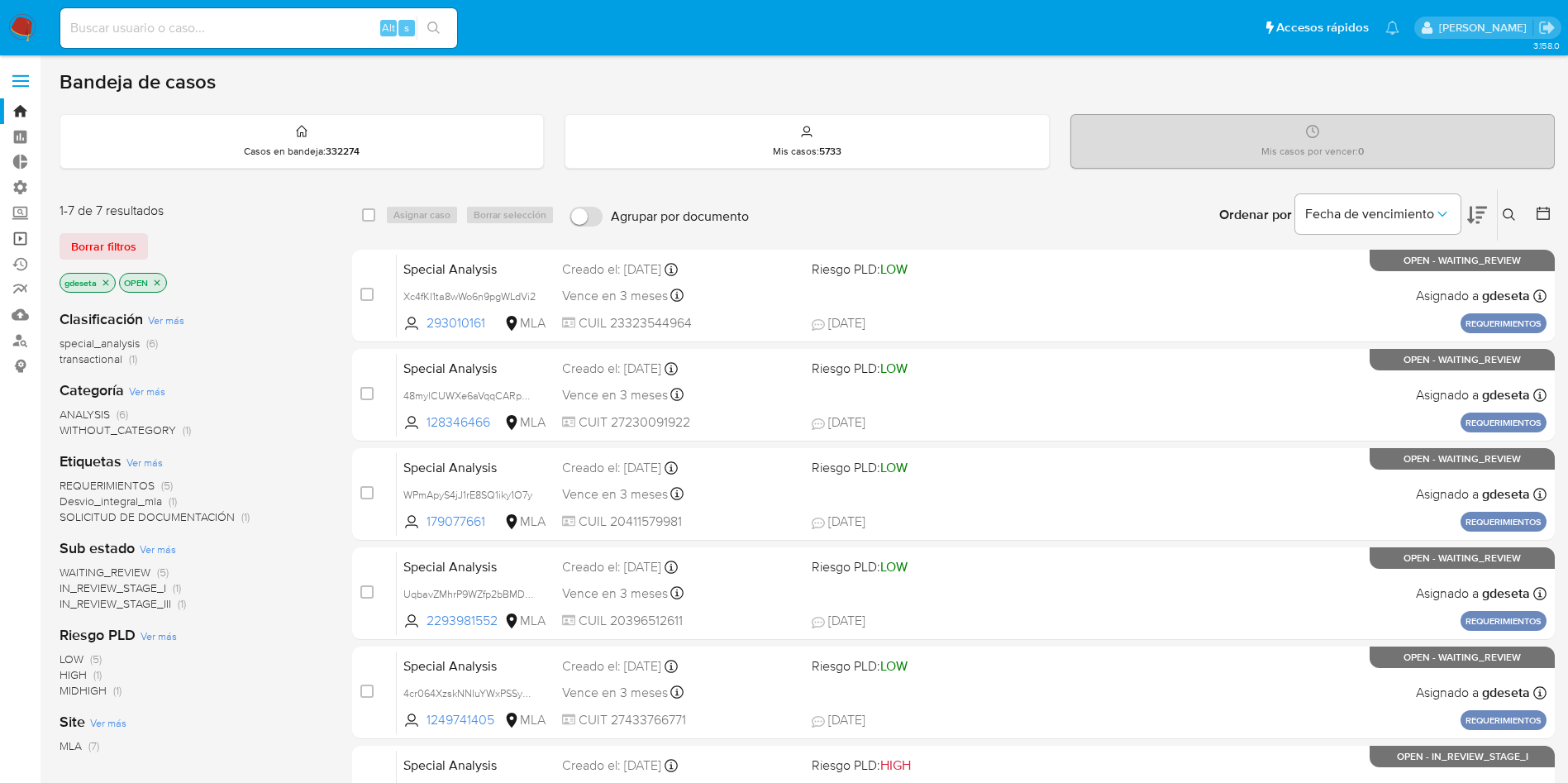
click at [19, 235] on link "Operaciones masivas" at bounding box center [98, 238] width 197 height 26
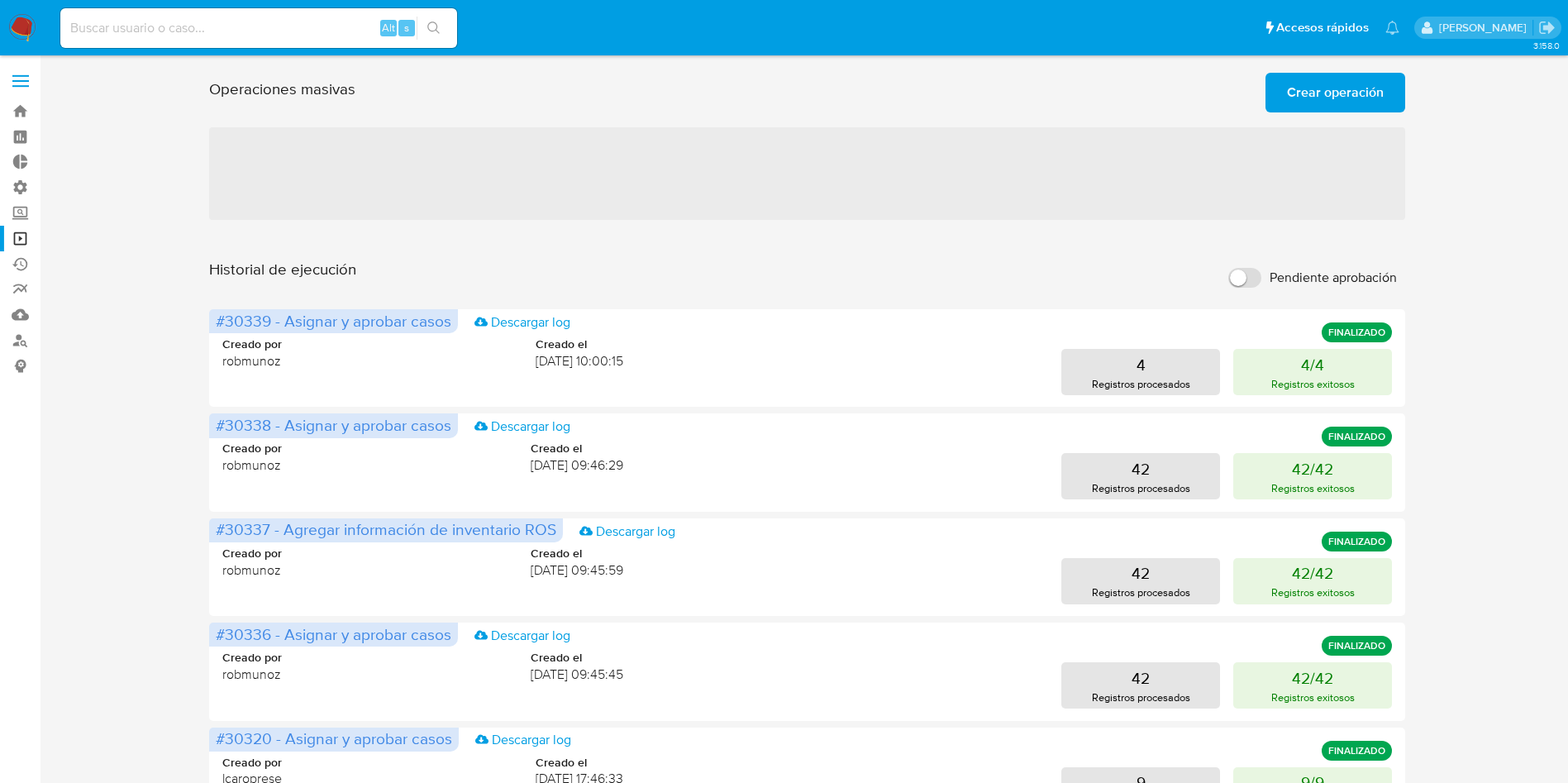
click at [1305, 96] on span "Crear operación" at bounding box center [1335, 92] width 96 height 37
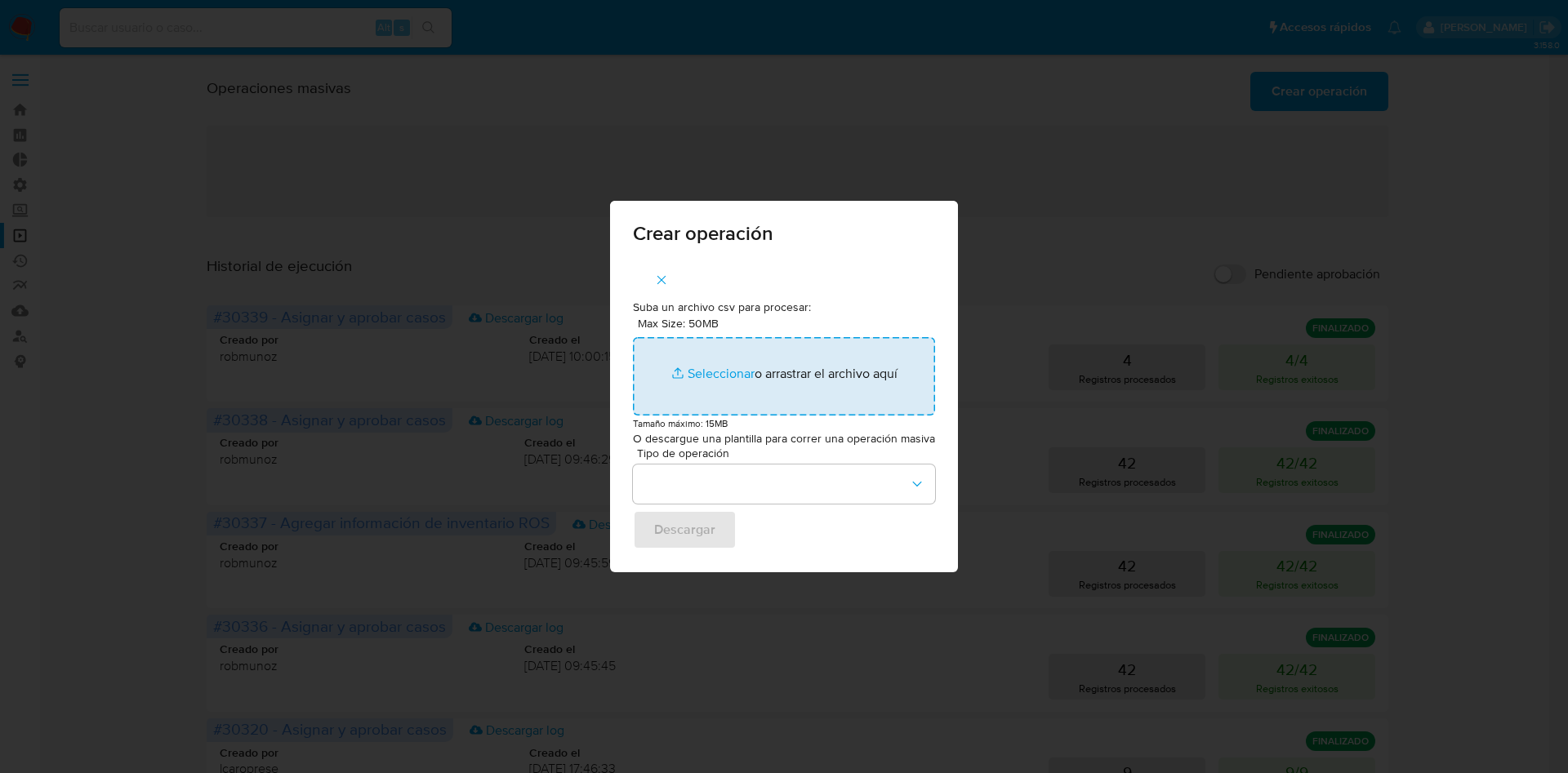
click at [724, 370] on input "Max Size: 50MB Seleccionar archivos" at bounding box center [784, 377] width 302 height 78
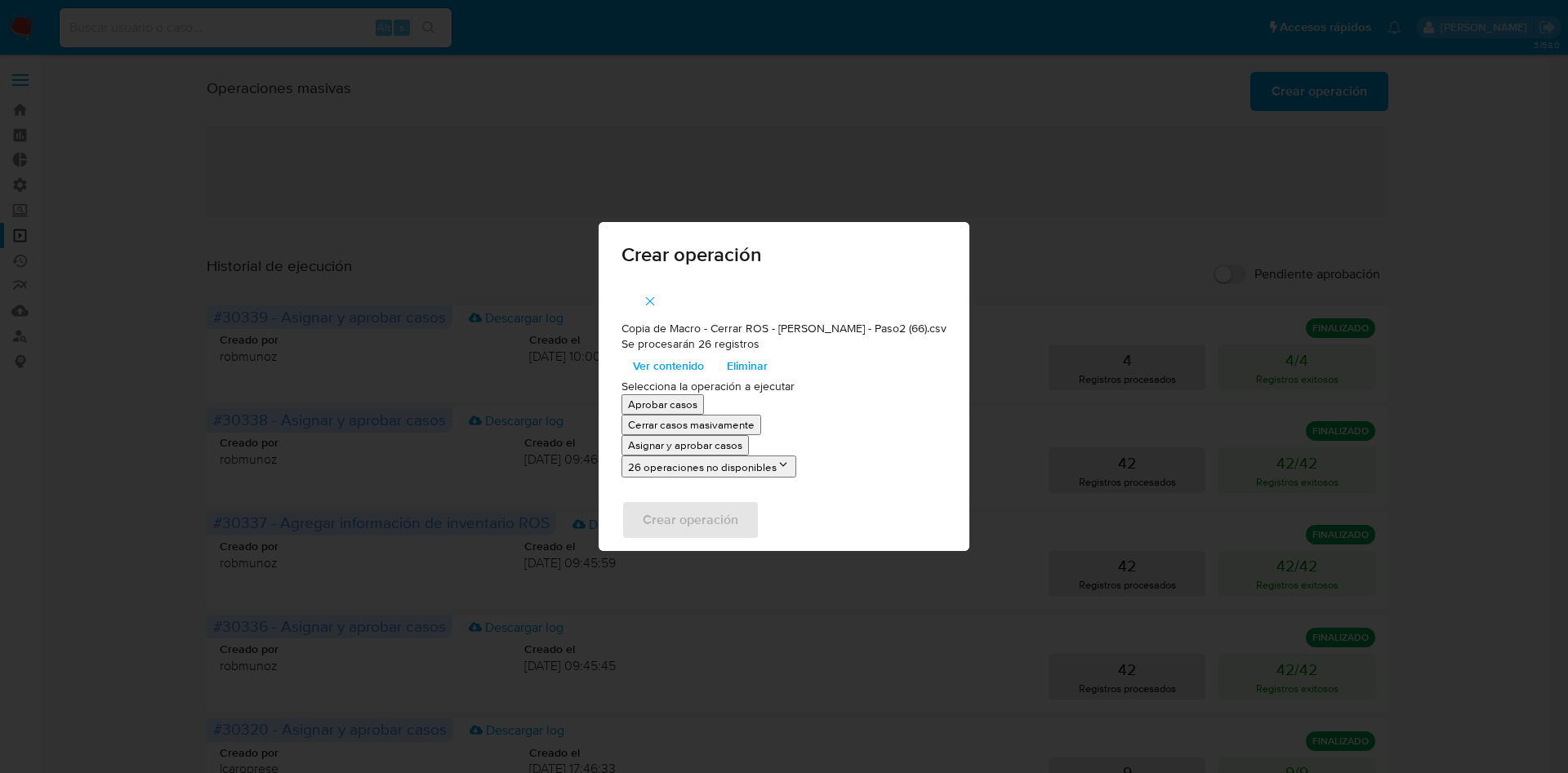
click at [743, 450] on p "Asignar y aprobar casos" at bounding box center [685, 445] width 115 height 16
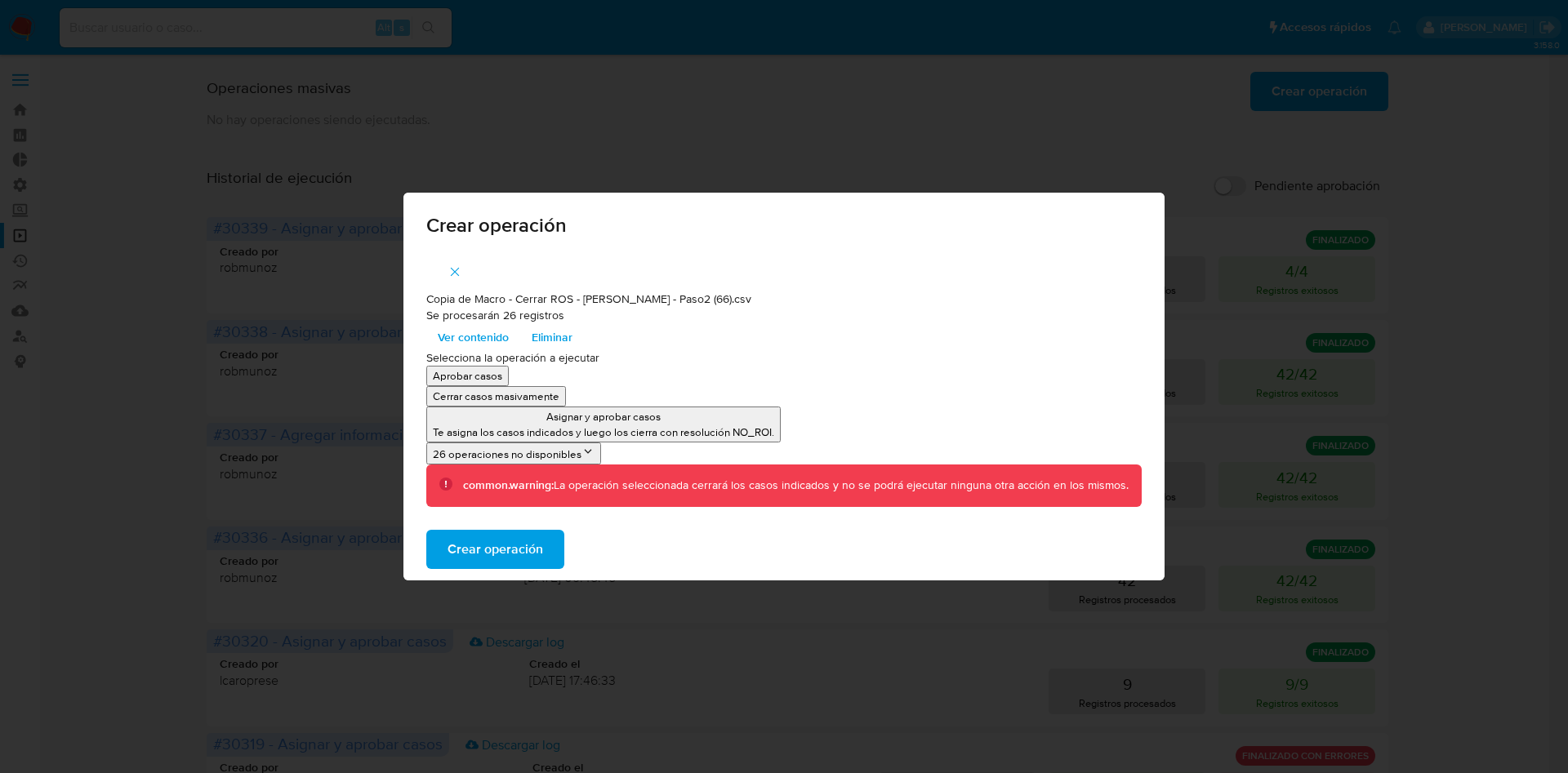
click at [511, 542] on span "Crear operación" at bounding box center [495, 549] width 95 height 36
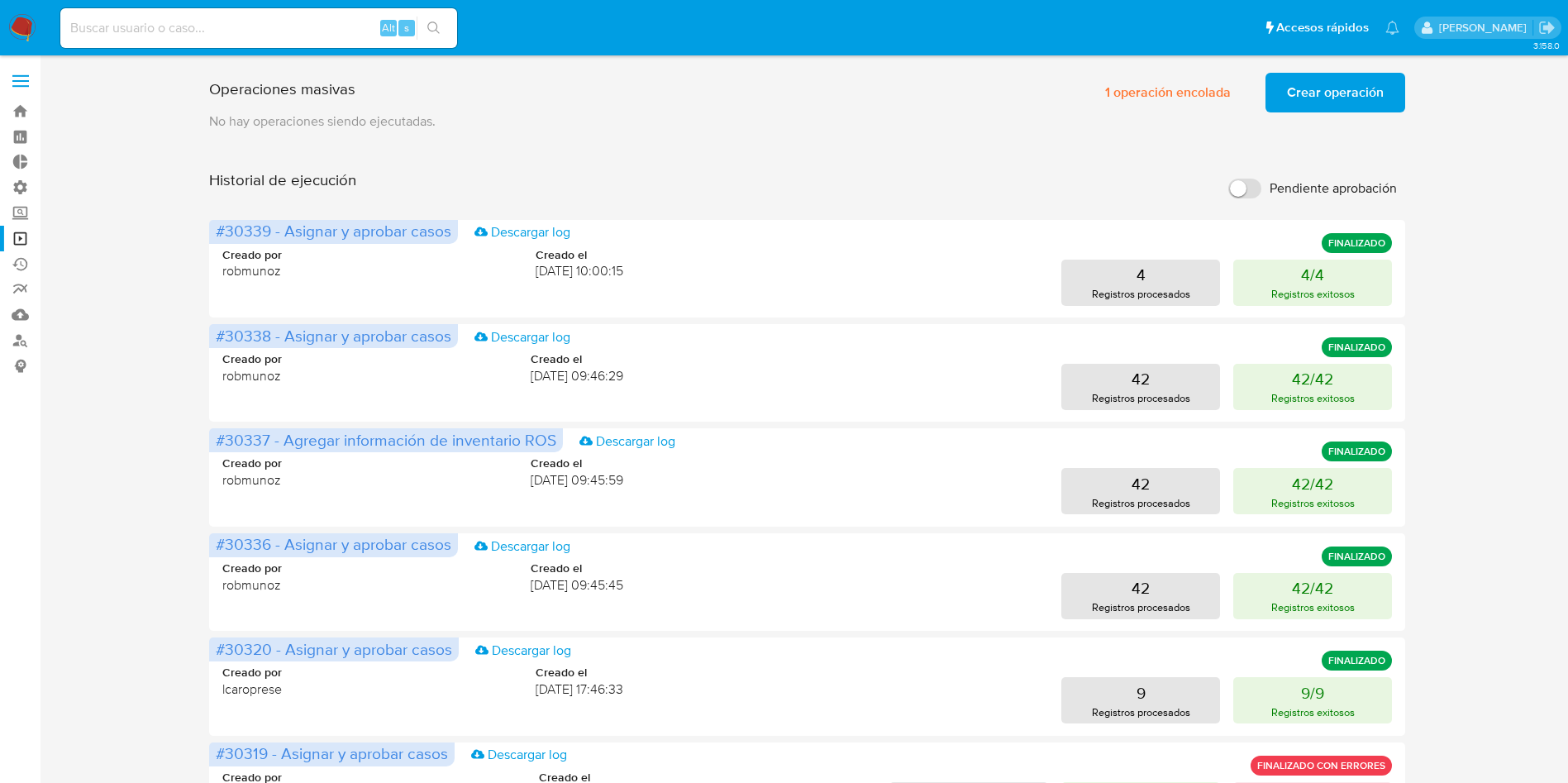
click at [1324, 101] on span "Crear operación" at bounding box center [1335, 92] width 96 height 37
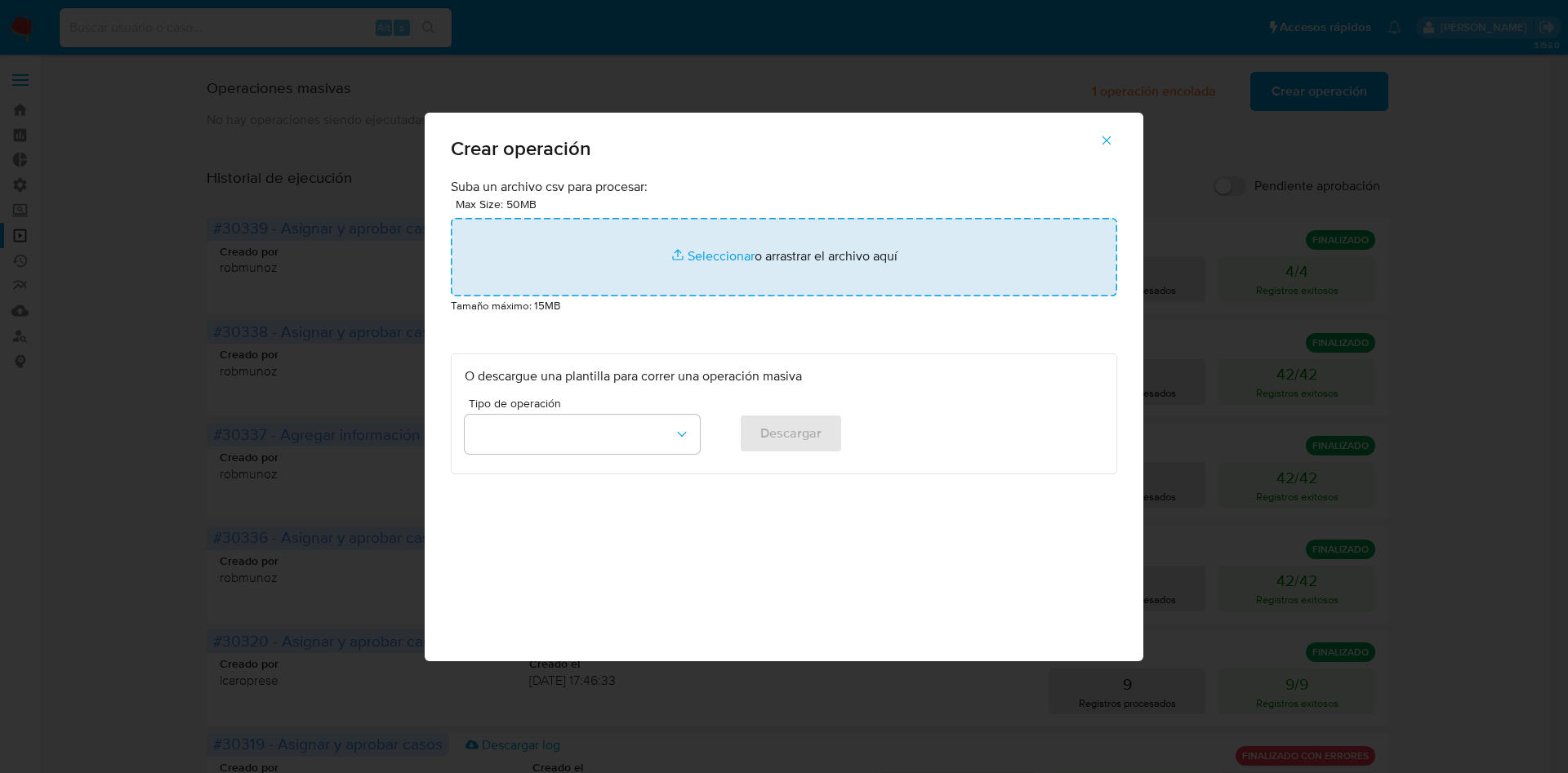
click at [662, 273] on input "file" at bounding box center [784, 257] width 666 height 78
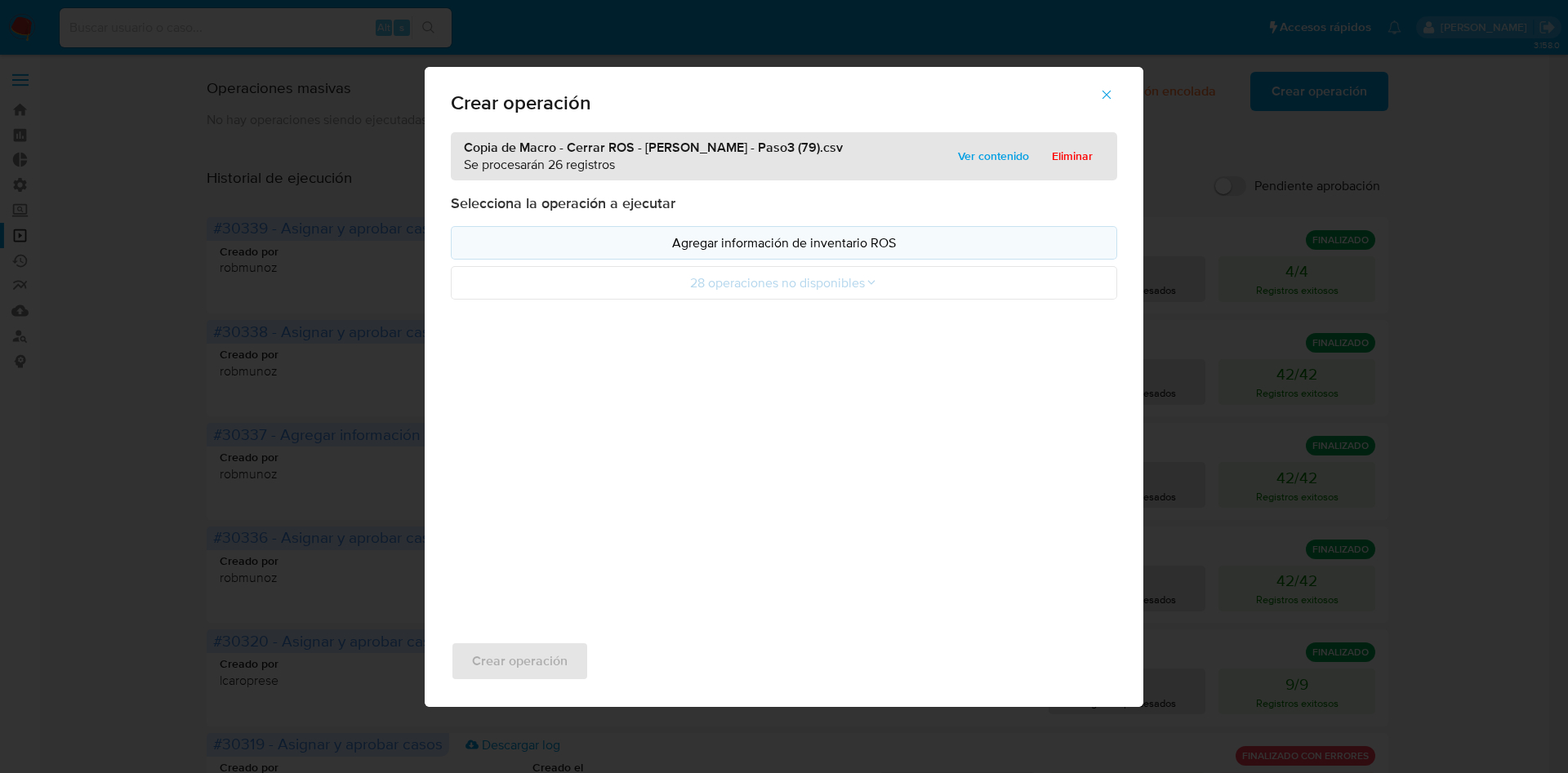
click at [729, 242] on p "Agregar información de inventario ROS" at bounding box center [784, 242] width 639 height 19
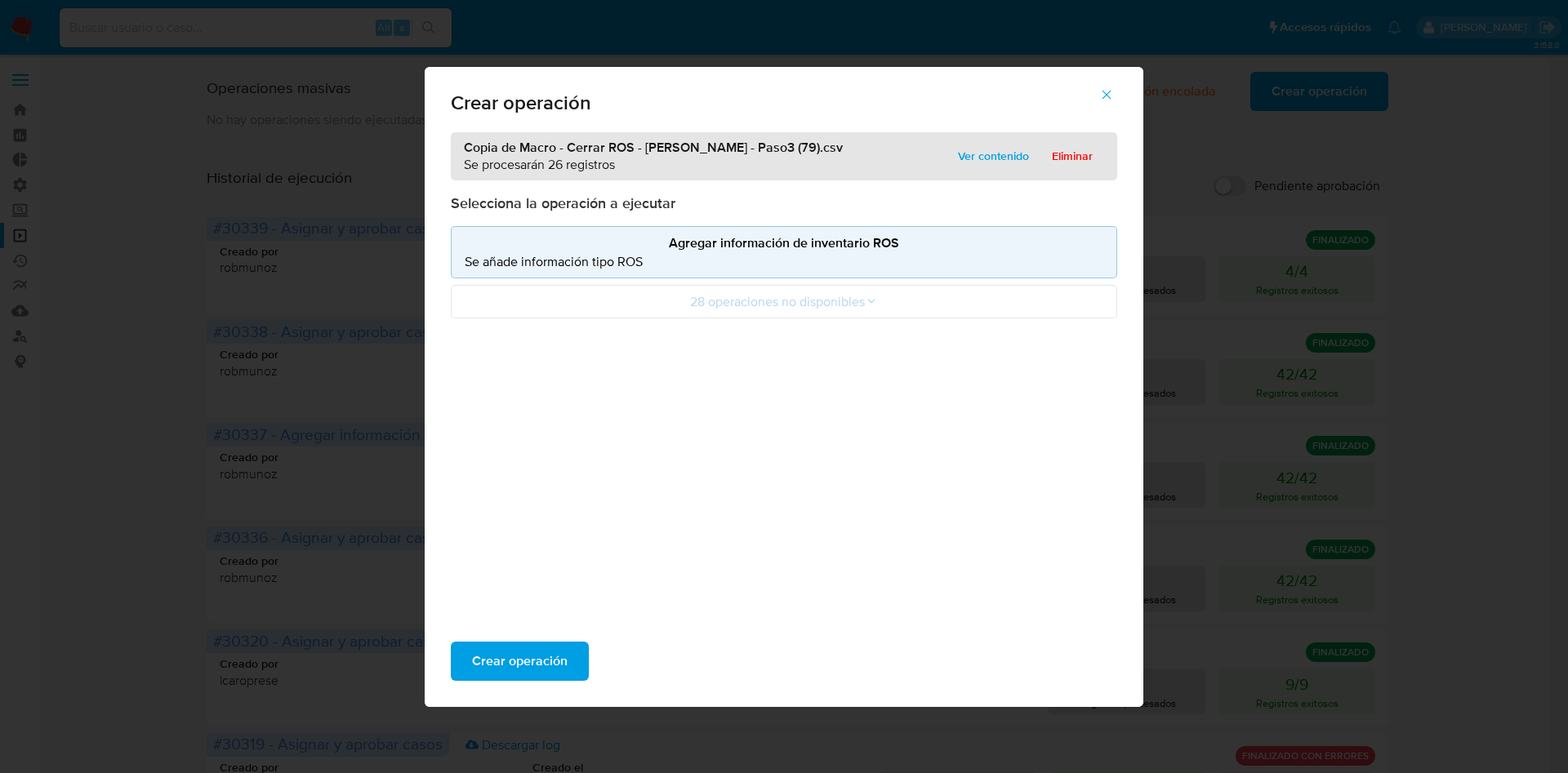
click at [539, 641] on div "Crear operación" at bounding box center [784, 661] width 719 height 91
click at [537, 652] on span "Crear operación" at bounding box center [519, 661] width 95 height 36
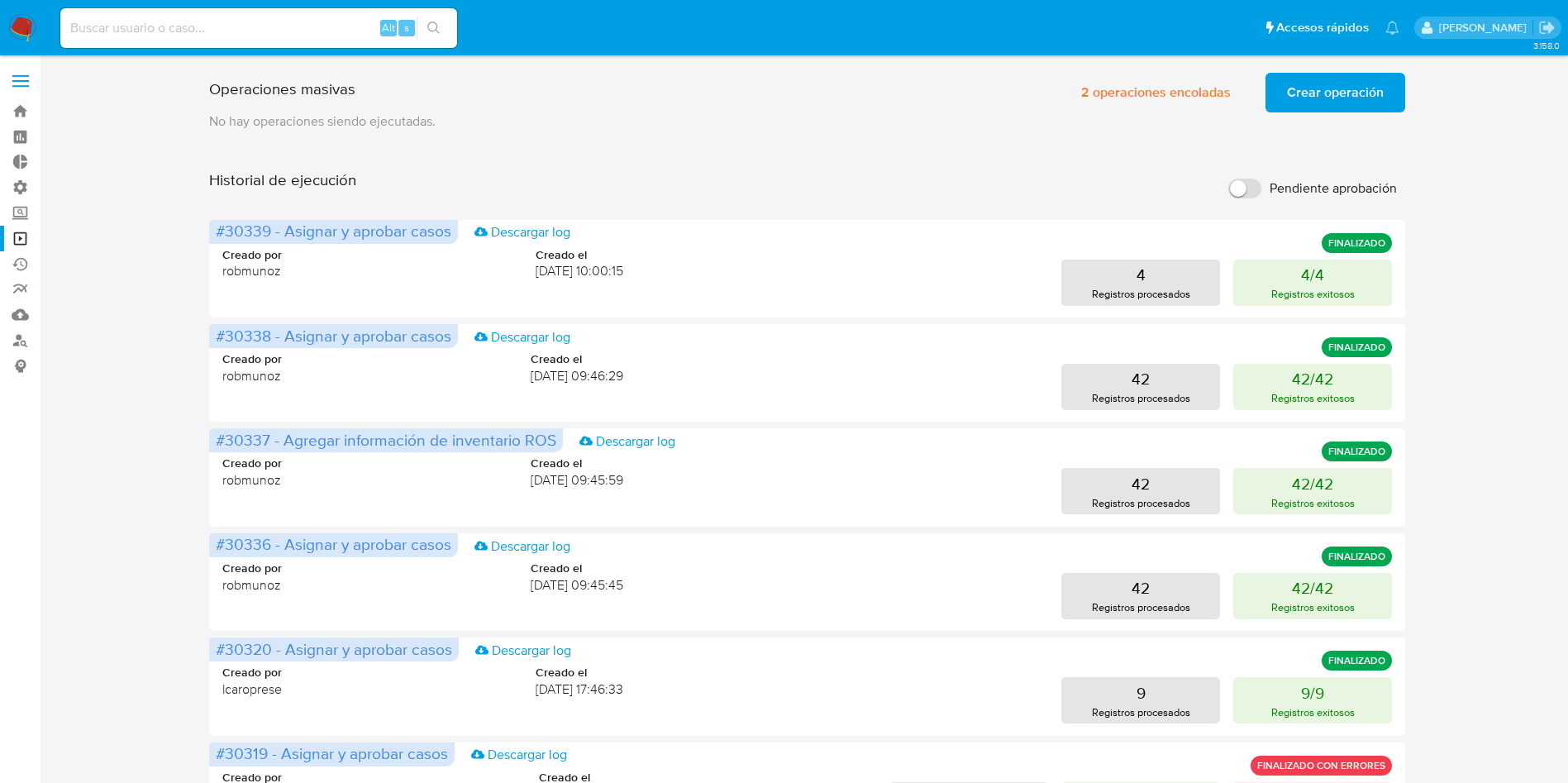
click at [1319, 86] on span "Crear operación" at bounding box center [1335, 92] width 96 height 37
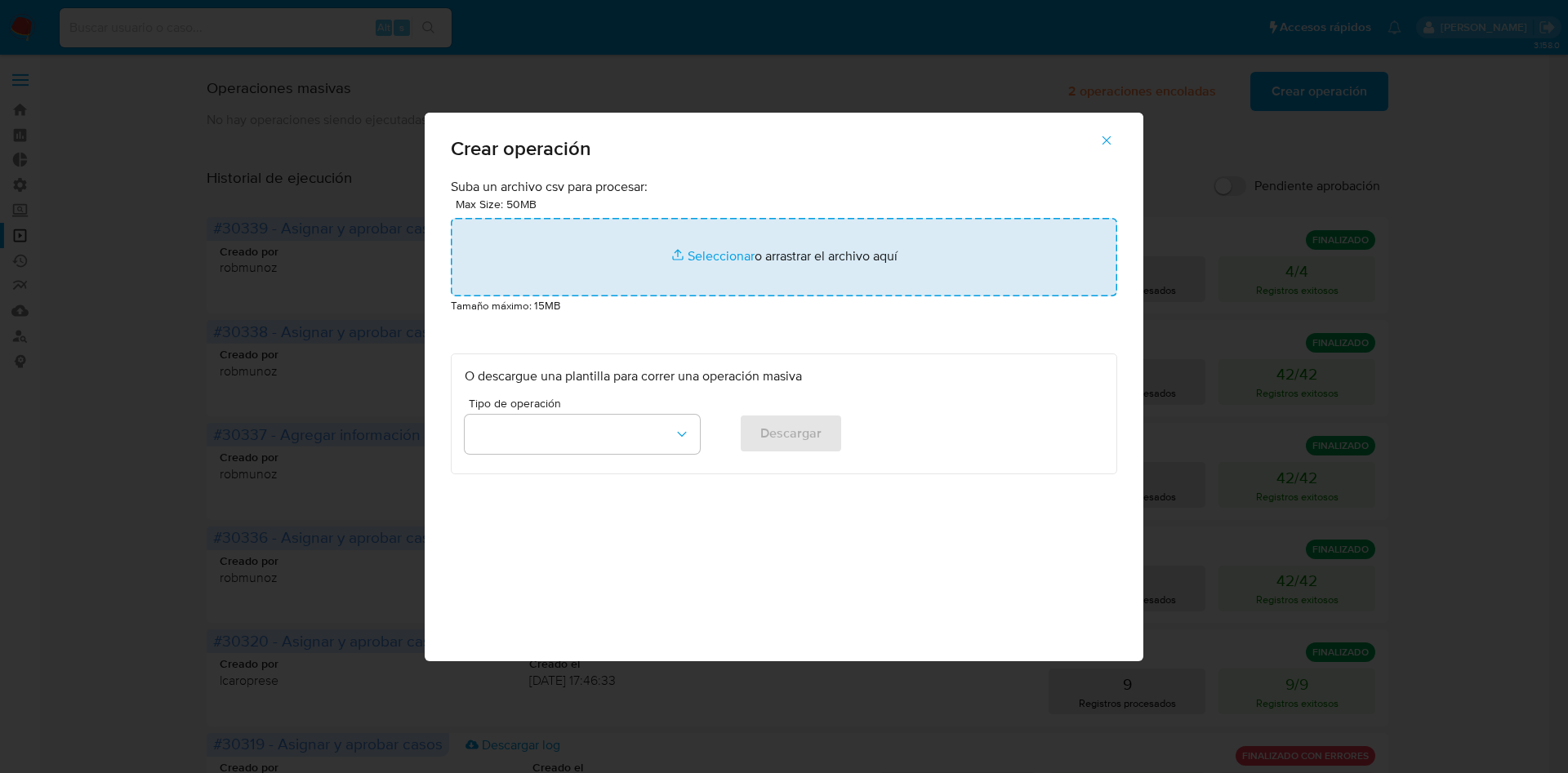
click at [815, 247] on input "file" at bounding box center [784, 257] width 666 height 78
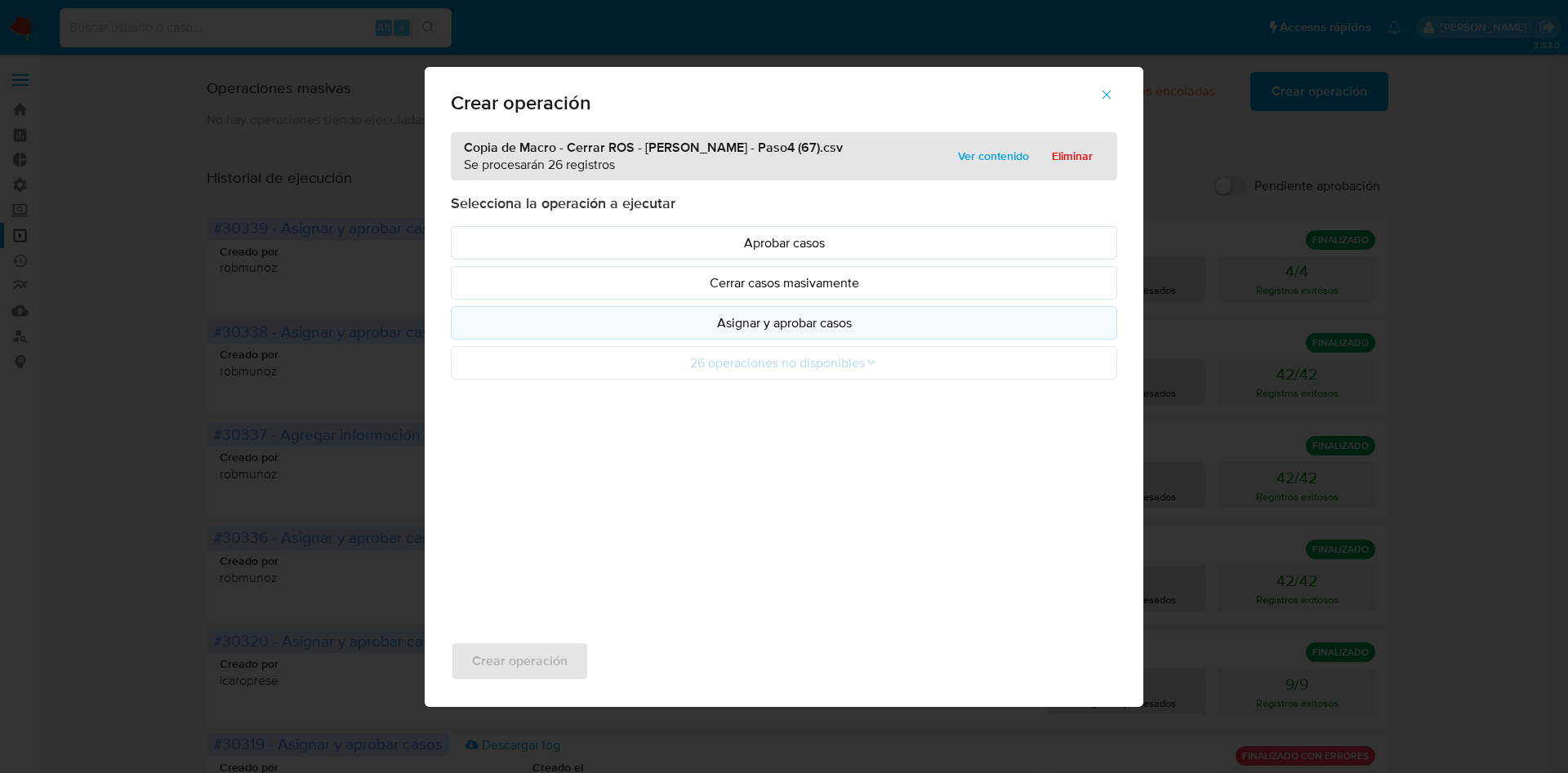
drag, startPoint x: 815, startPoint y: 247, endPoint x: 775, endPoint y: 333, distance: 94.8
click at [775, 333] on button "Asignar y aprobar casos" at bounding box center [784, 323] width 666 height 33
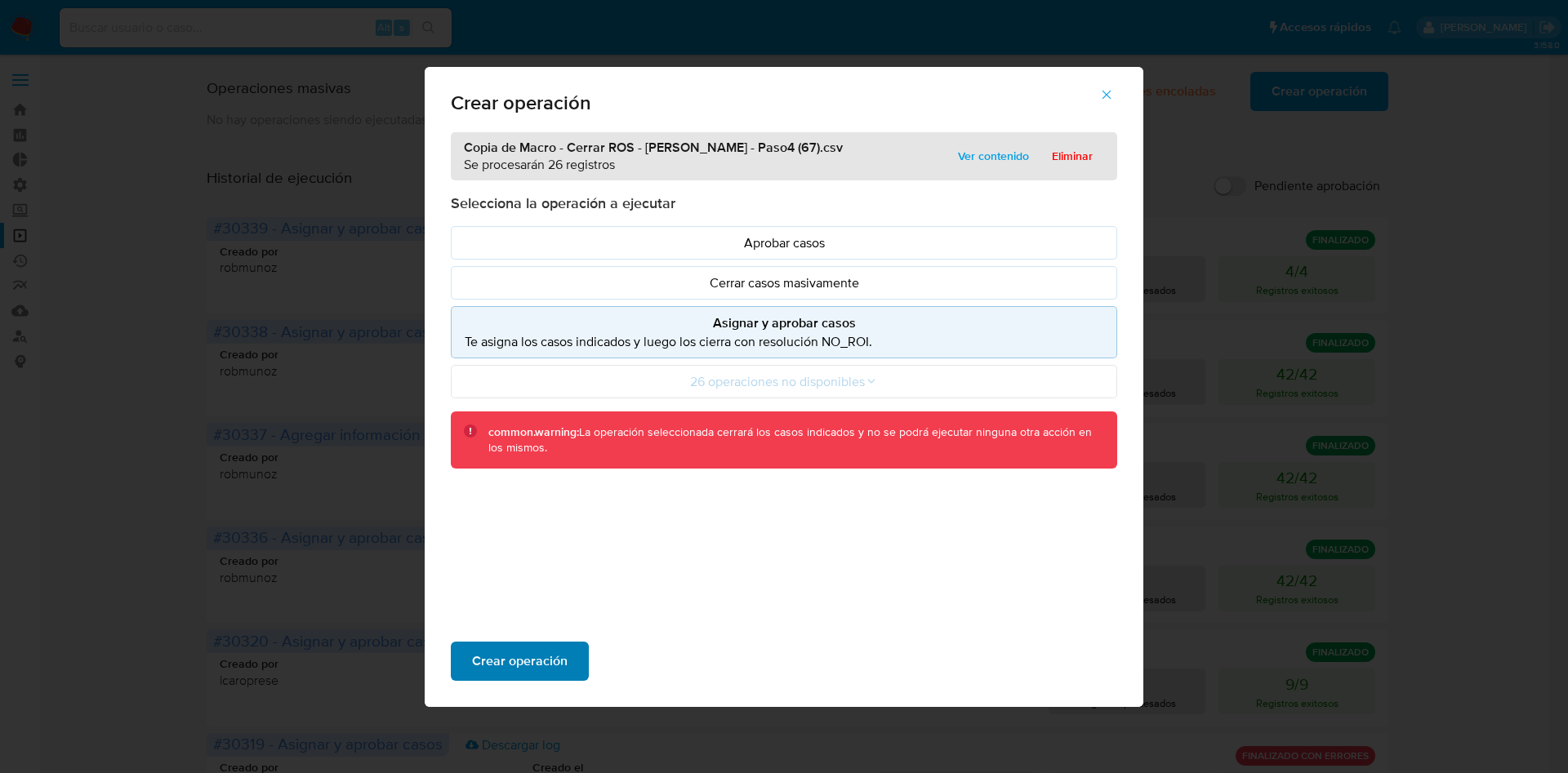
click at [534, 664] on span "Crear operación" at bounding box center [519, 661] width 95 height 36
